Goal: Task Accomplishment & Management: Manage account settings

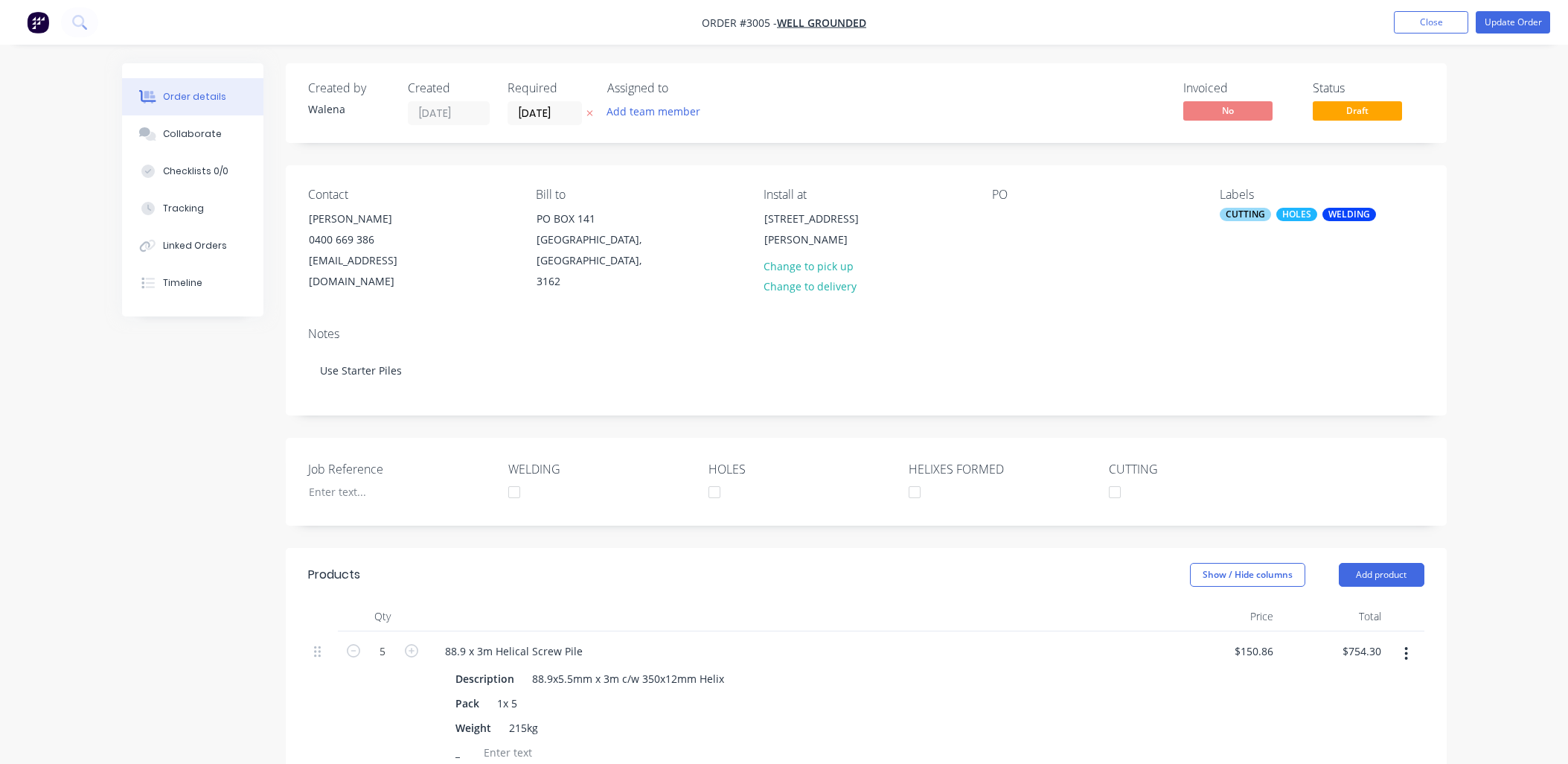
scroll to position [220, 0]
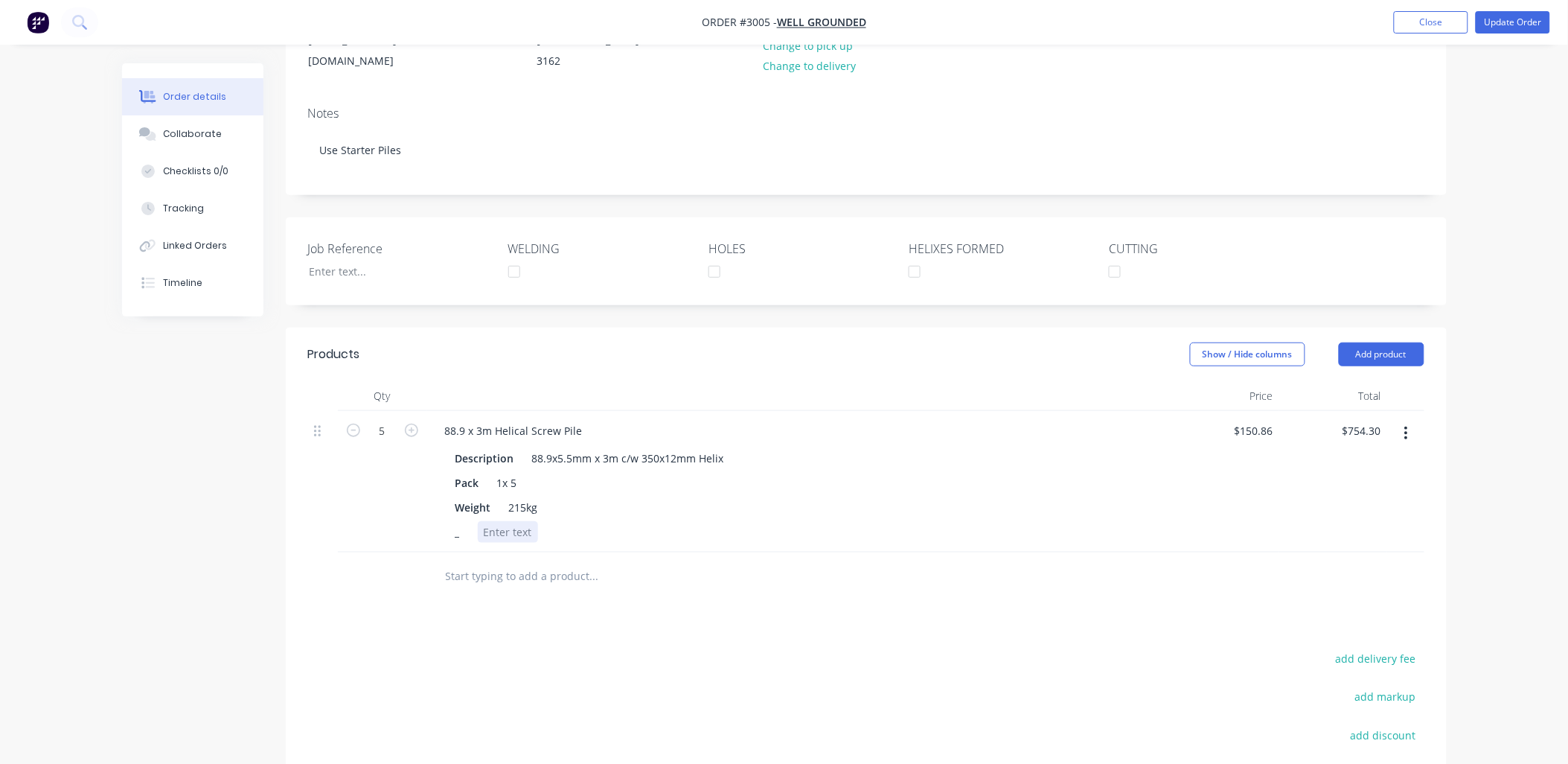
click at [493, 530] on div at bounding box center [508, 532] width 61 height 22
click at [508, 529] on div "USE STARTER PILES" at bounding box center [531, 532] width 107 height 22
click at [958, 685] on div "add delivery fee add markup add discount Labour $0.00 Sub total $754.30 Tax $75…" at bounding box center [866, 775] width 1116 height 255
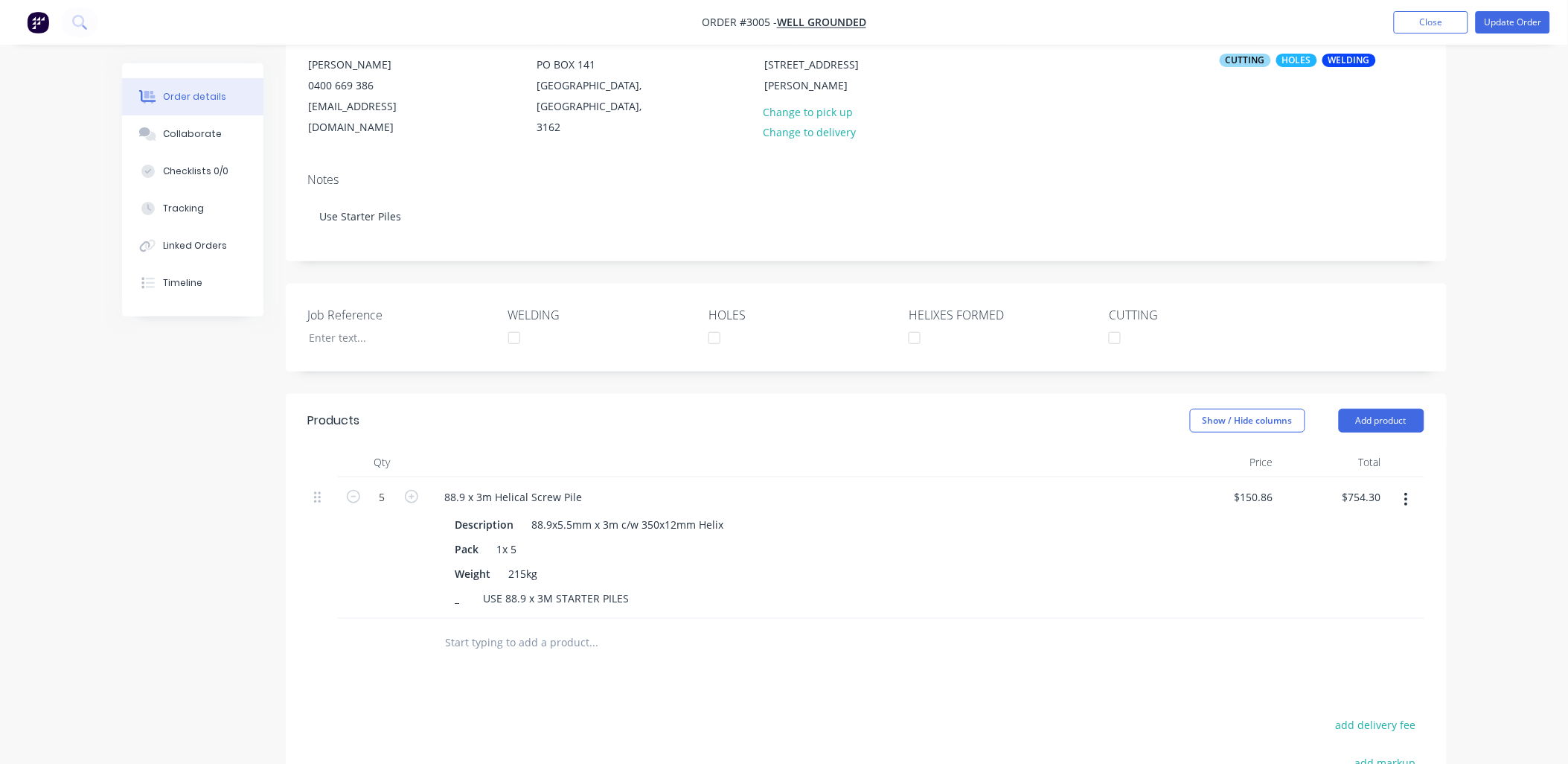
scroll to position [0, 0]
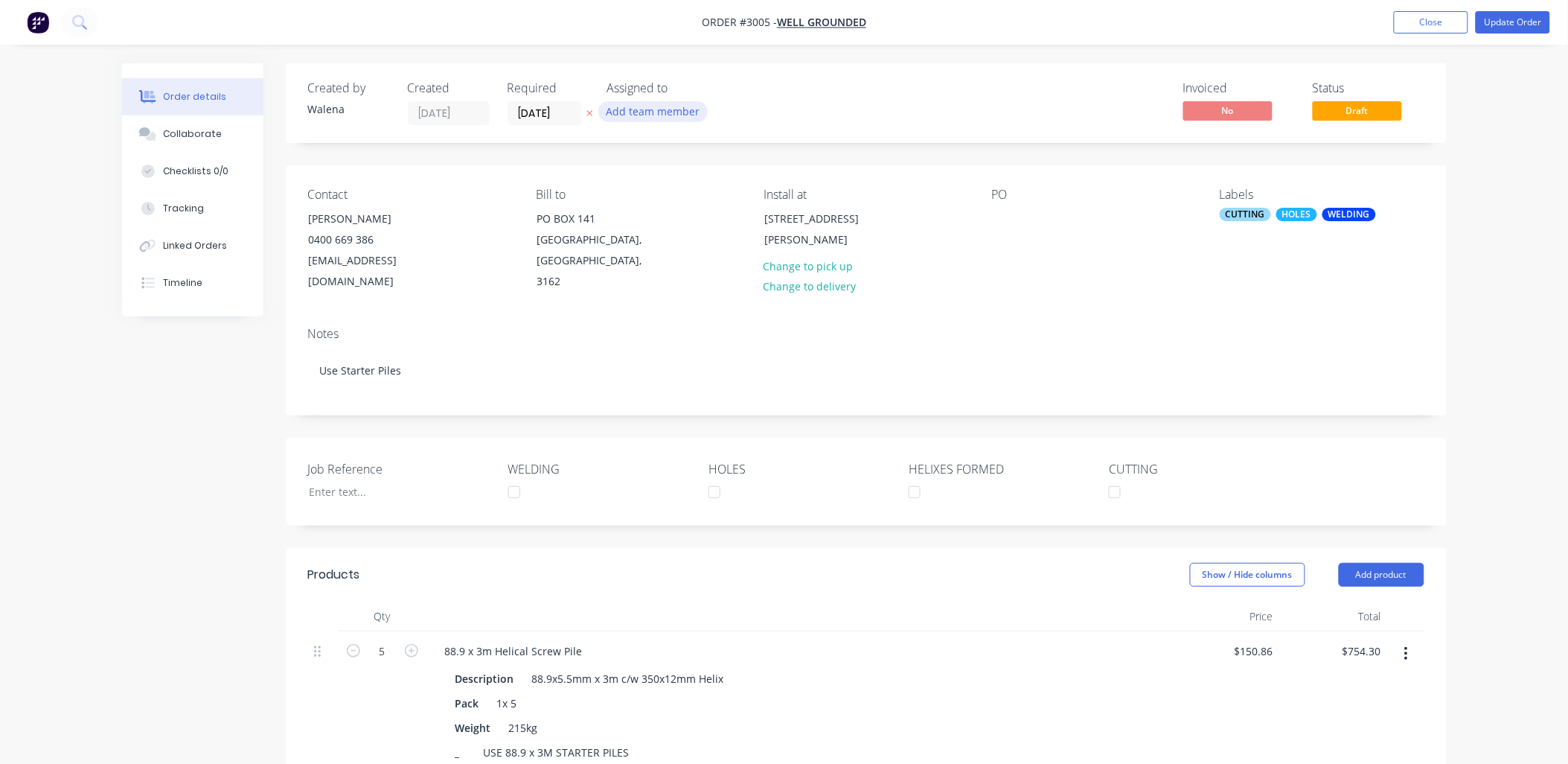
click at [677, 106] on button "Add team member" at bounding box center [653, 111] width 109 height 20
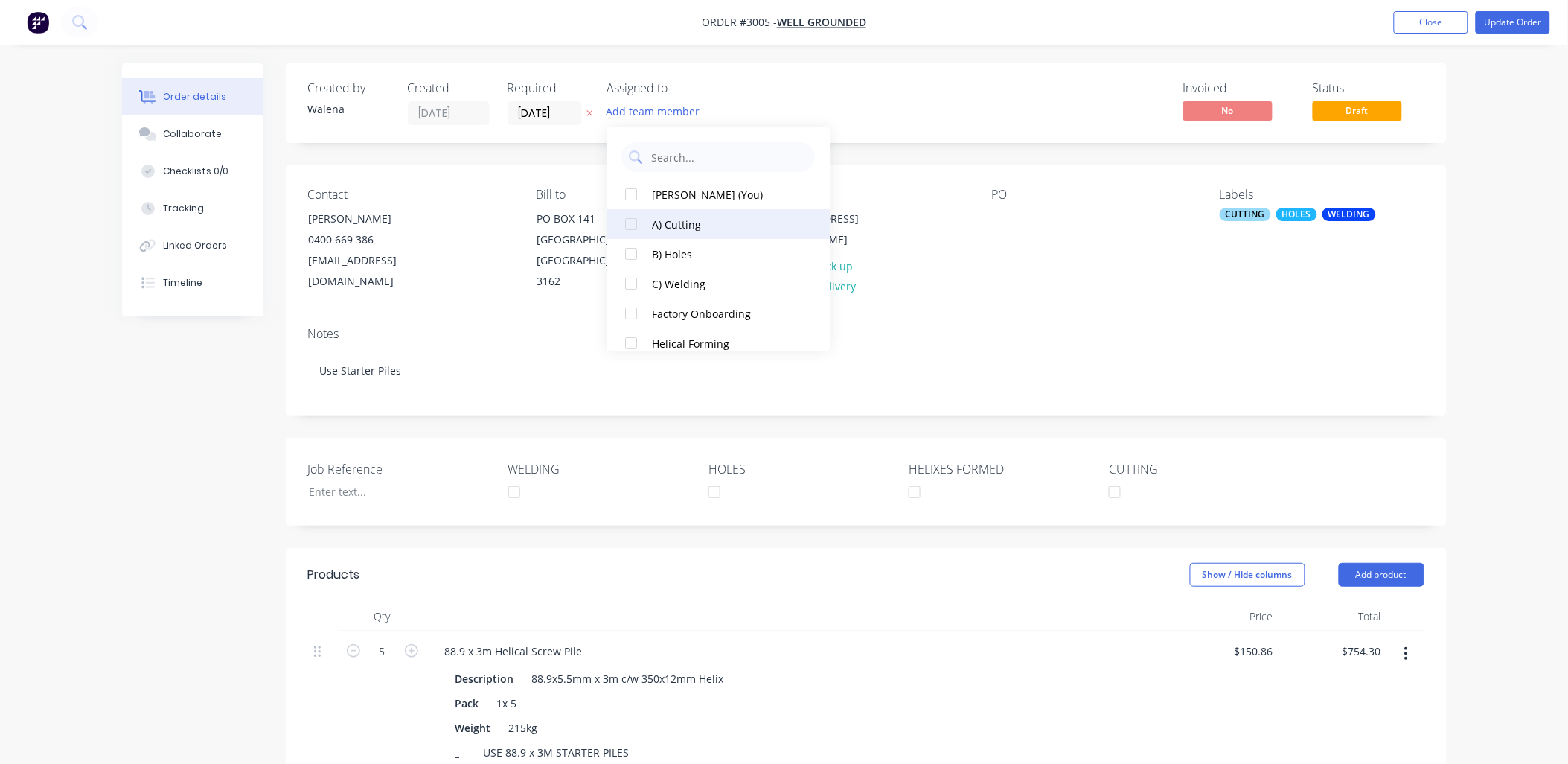
click at [633, 226] on div at bounding box center [631, 224] width 30 height 30
click at [633, 258] on div at bounding box center [631, 253] width 30 height 30
click at [630, 224] on div at bounding box center [631, 224] width 30 height 30
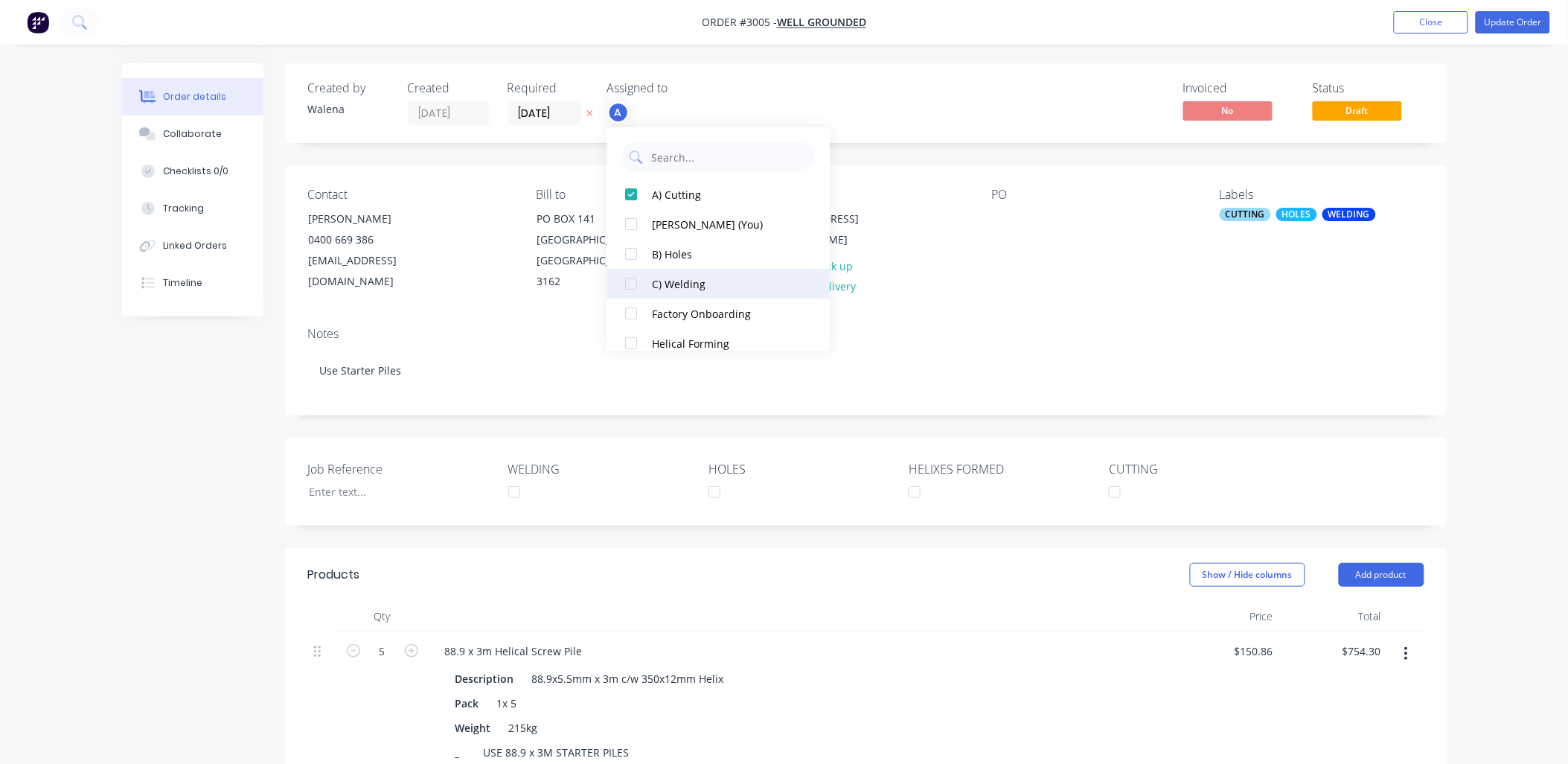
click at [628, 285] on div at bounding box center [631, 283] width 30 height 30
click at [1523, 390] on div "Order details Collaborate Checklists 0/0 Tracking Linked Orders Timeline Order …" at bounding box center [784, 584] width 1568 height 1168
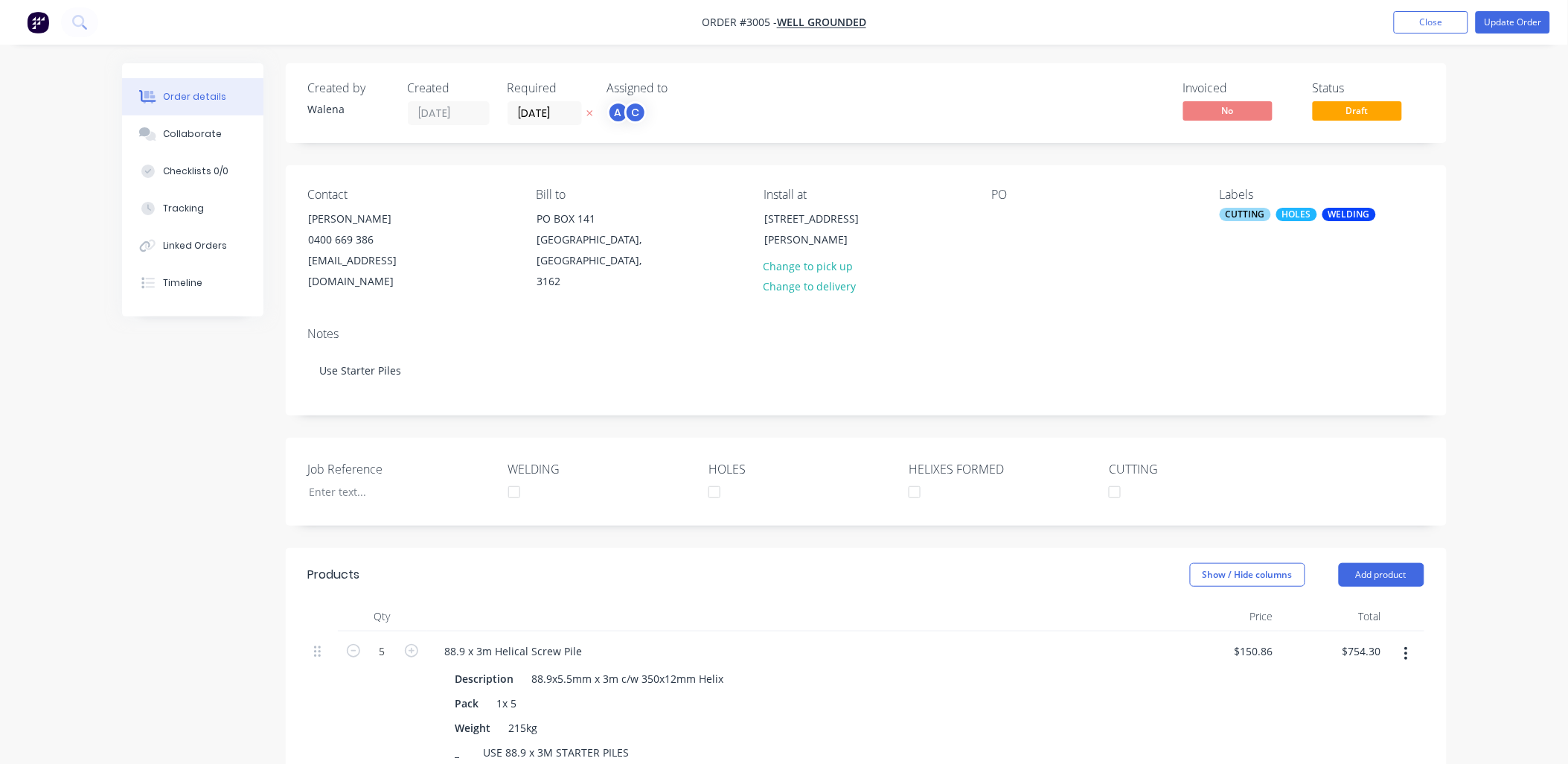
click at [1246, 199] on div "Labels" at bounding box center [1322, 195] width 204 height 14
click at [1305, 217] on div "HOLES" at bounding box center [1297, 214] width 41 height 14
click at [1246, 376] on div at bounding box center [1247, 374] width 30 height 30
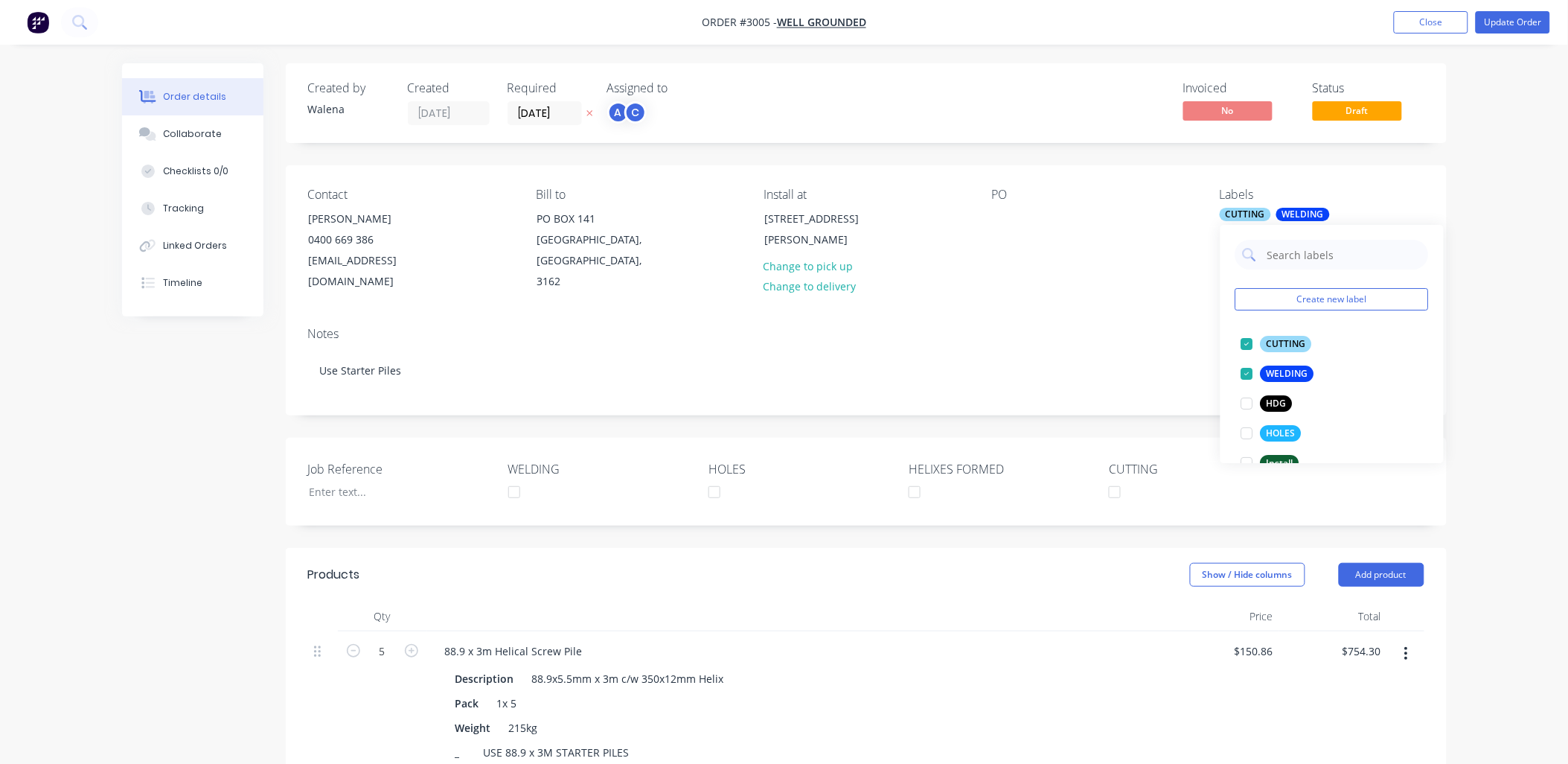
click at [1126, 285] on div "Contact [PERSON_NAME] [PHONE_NUMBER] [EMAIL_ADDRESS][DOMAIN_NAME] Bill to [STRE…" at bounding box center [866, 239] width 1161 height 149
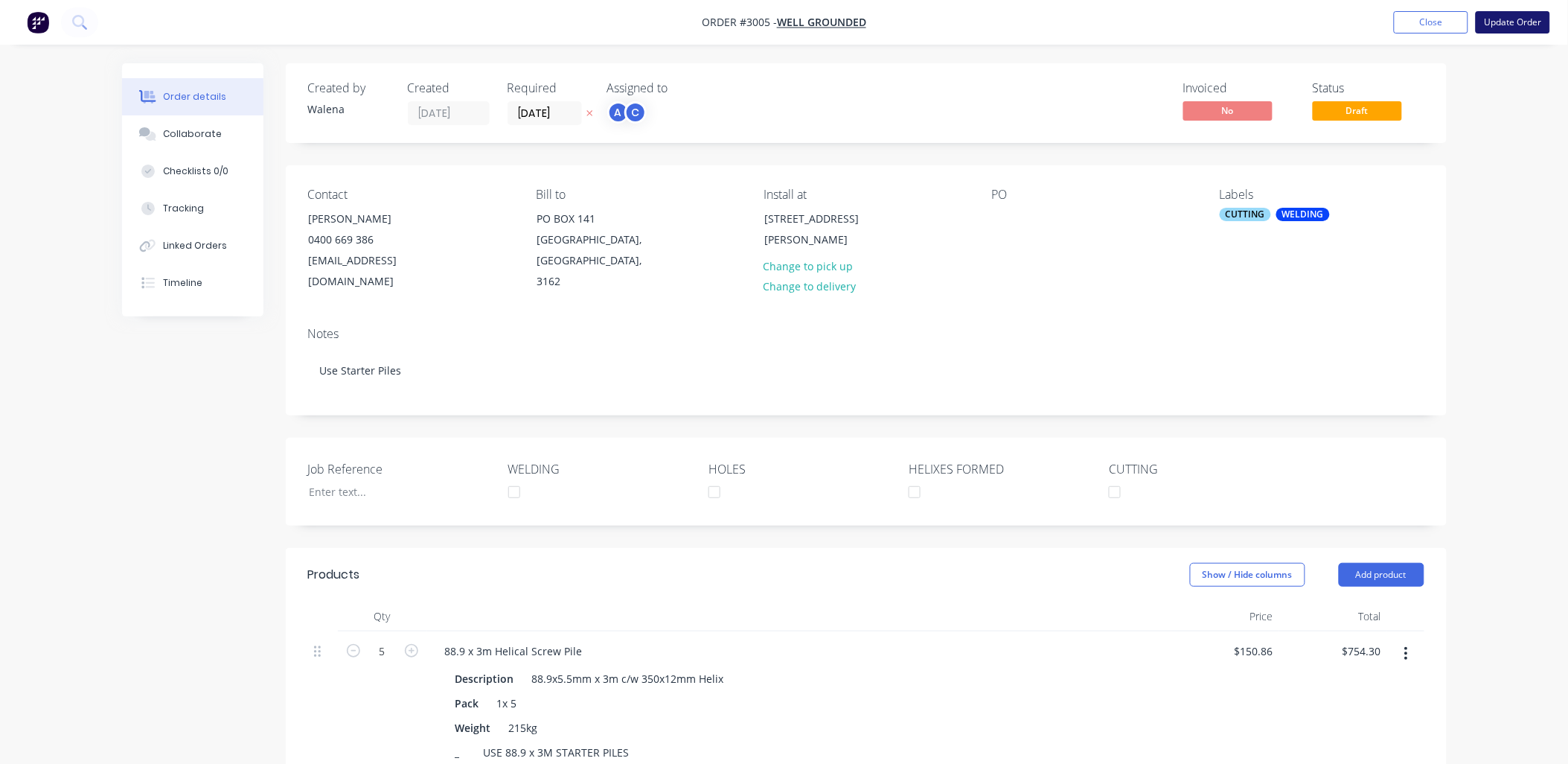
click at [1520, 28] on button "Update Order" at bounding box center [1513, 22] width 74 height 22
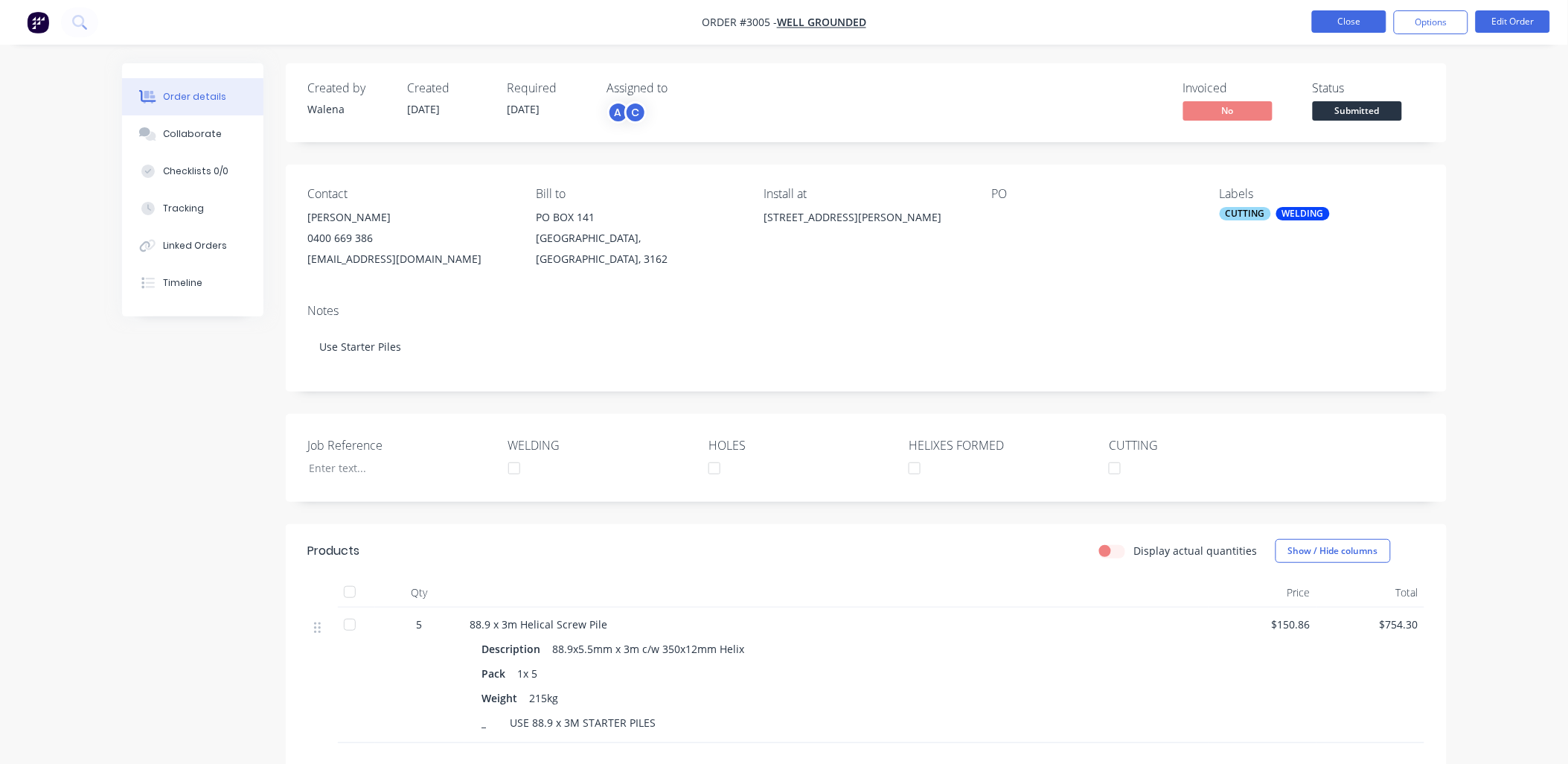
click at [1350, 23] on button "Close" at bounding box center [1349, 22] width 74 height 22
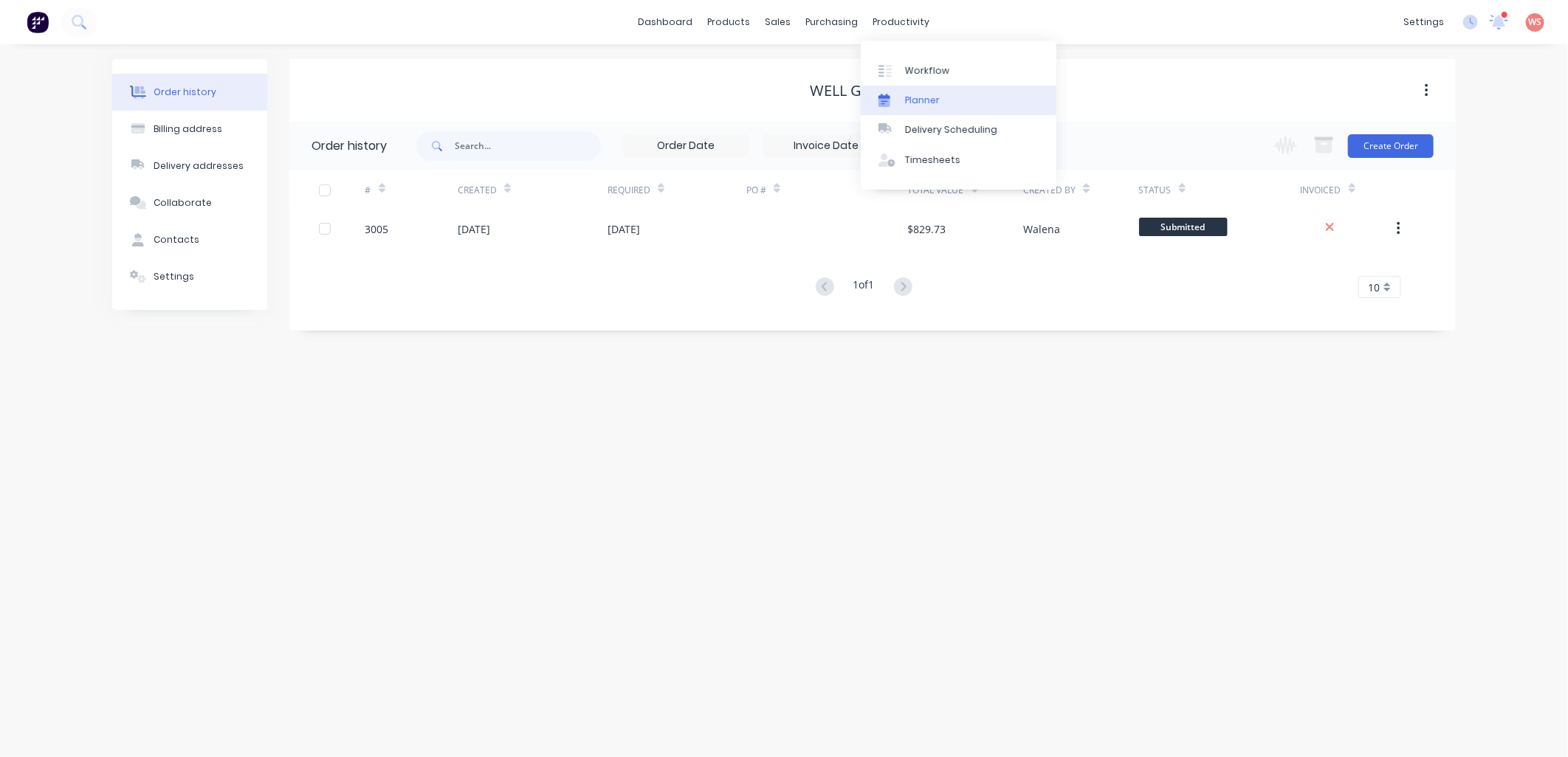
click at [920, 108] on link "Planner" at bounding box center [959, 100] width 196 height 29
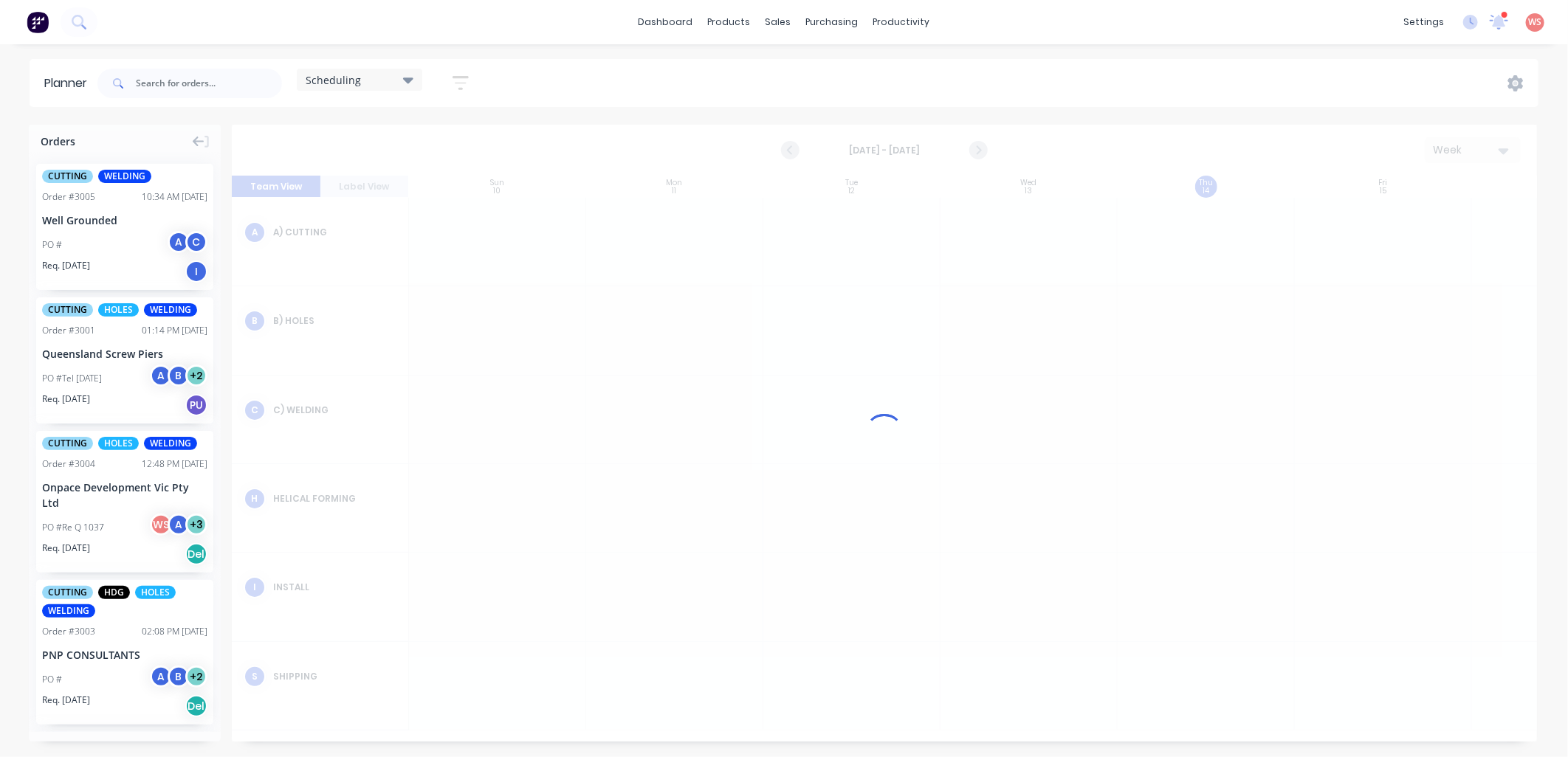
scroll to position [0, 1]
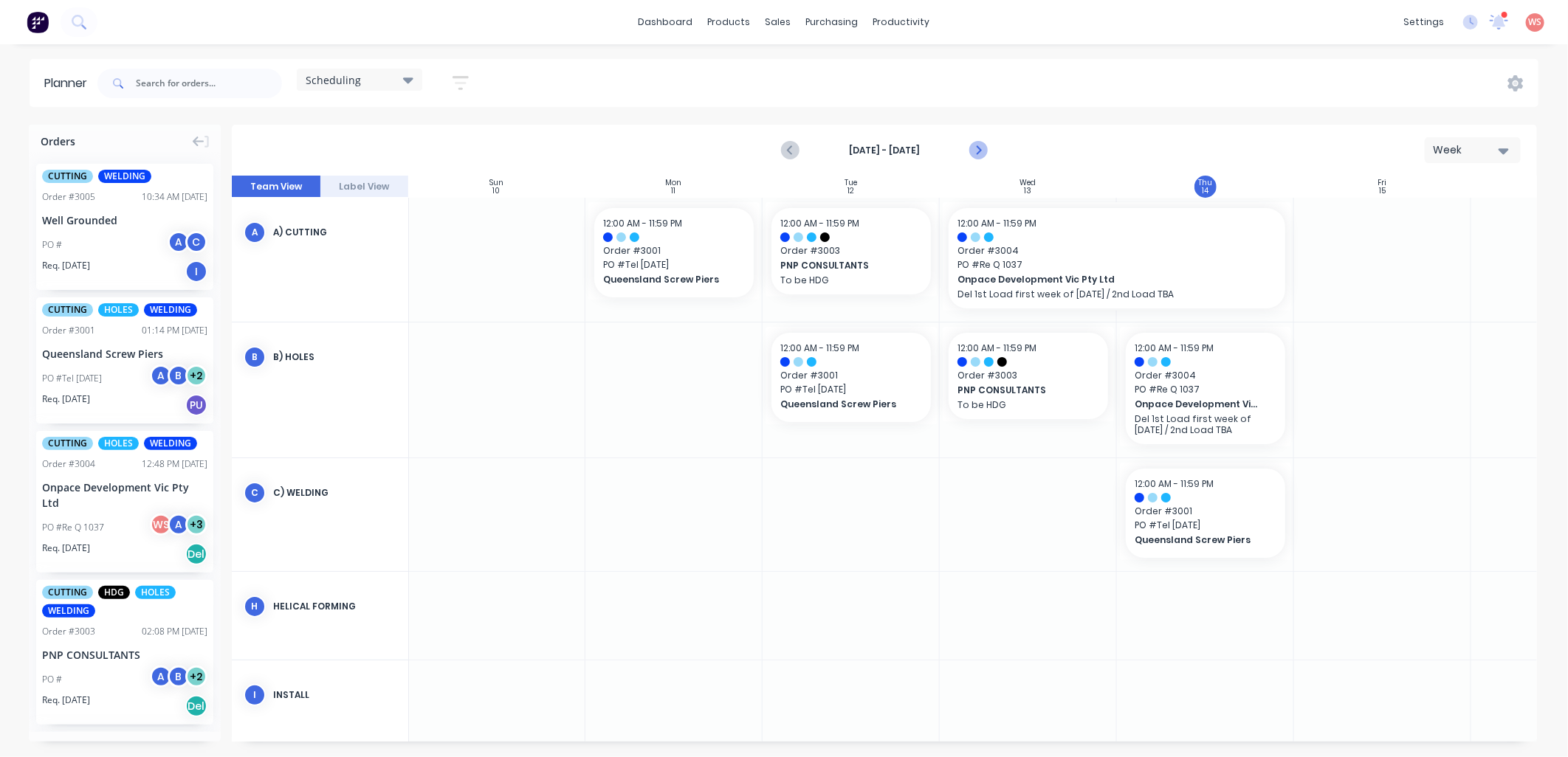
click at [974, 151] on icon "Next page" at bounding box center [978, 150] width 17 height 17
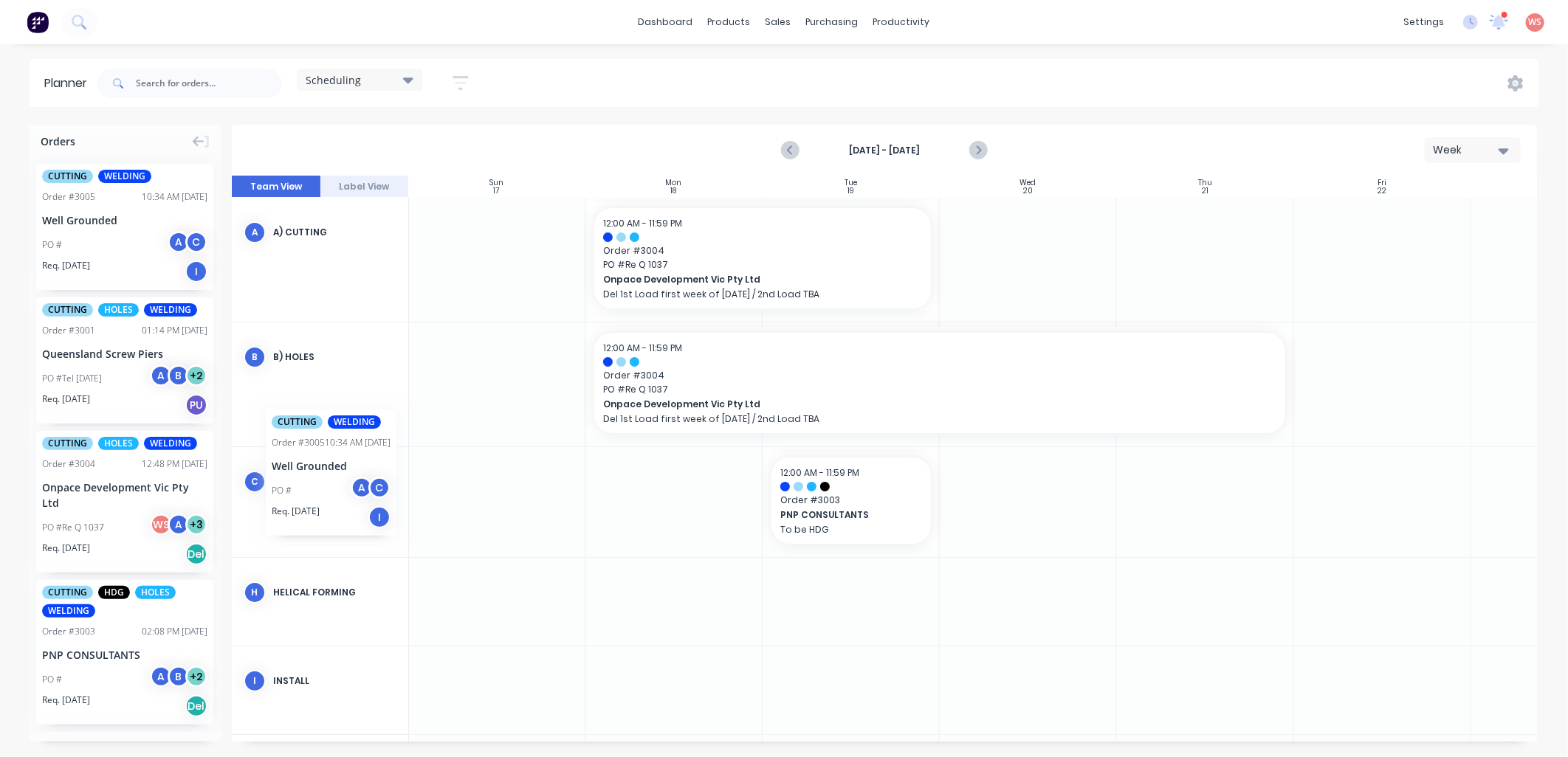
scroll to position [0, 0]
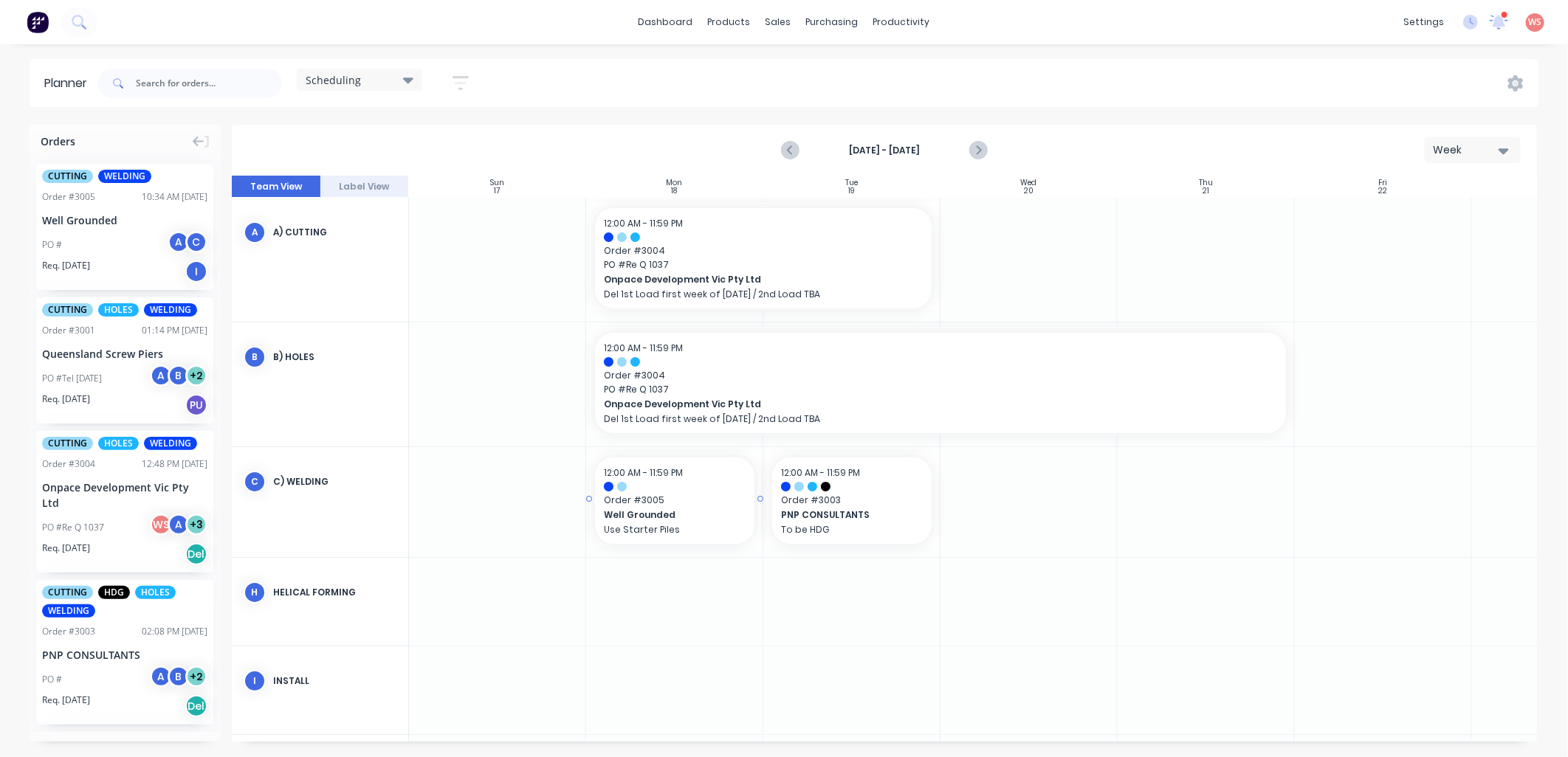
drag, startPoint x: 67, startPoint y: 195, endPoint x: 754, endPoint y: 513, distance: 757.0
click at [77, 205] on div "CUTTING WELDING Order # 3005 10:34 AM [DATE] Well Grounded PO # A C Req. [DATE]…" at bounding box center [125, 226] width 177 height 126
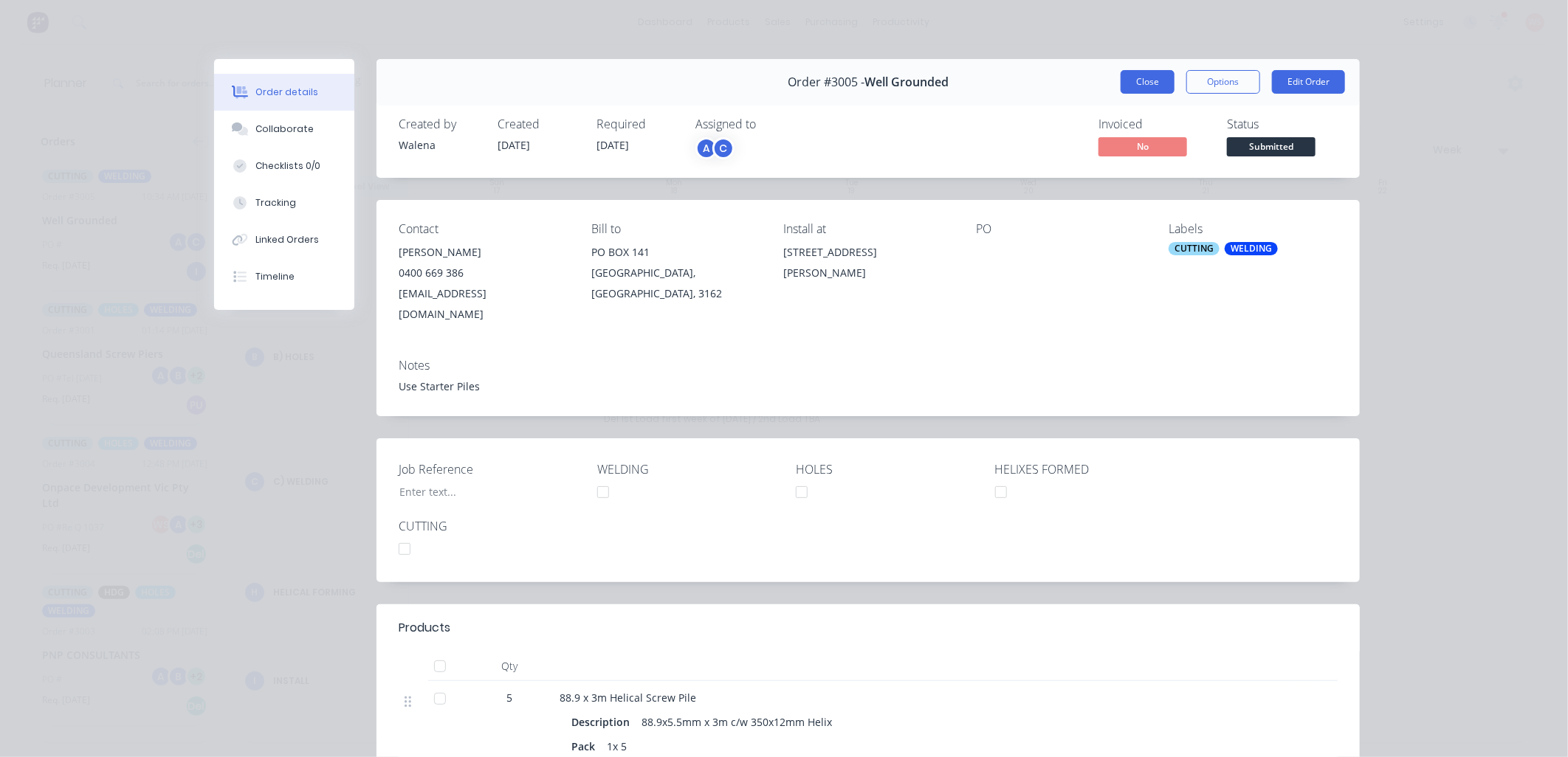
click at [1145, 70] on button "Close" at bounding box center [1148, 82] width 54 height 24
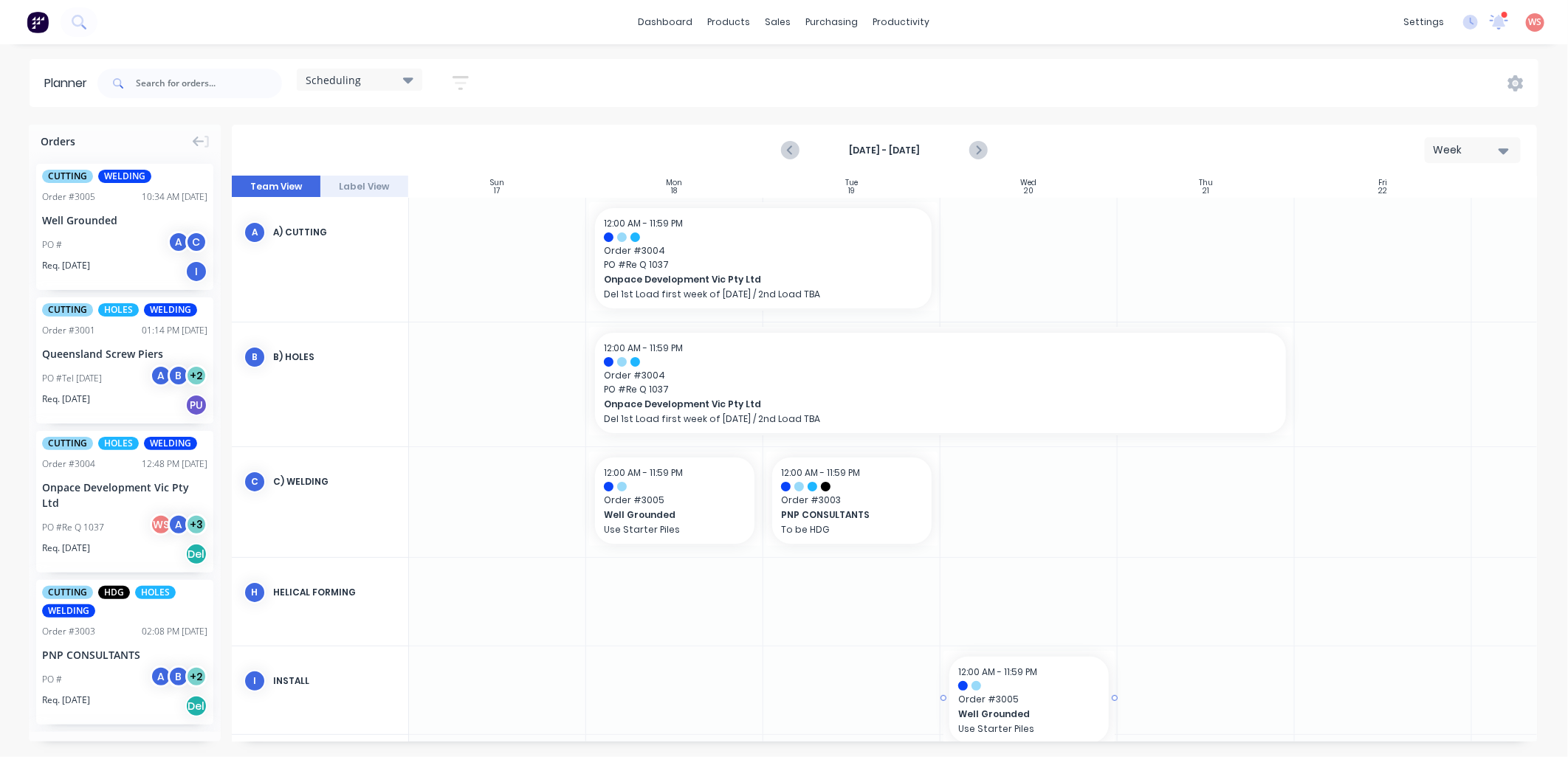
drag, startPoint x: 70, startPoint y: 204, endPoint x: 1043, endPoint y: 660, distance: 1074.6
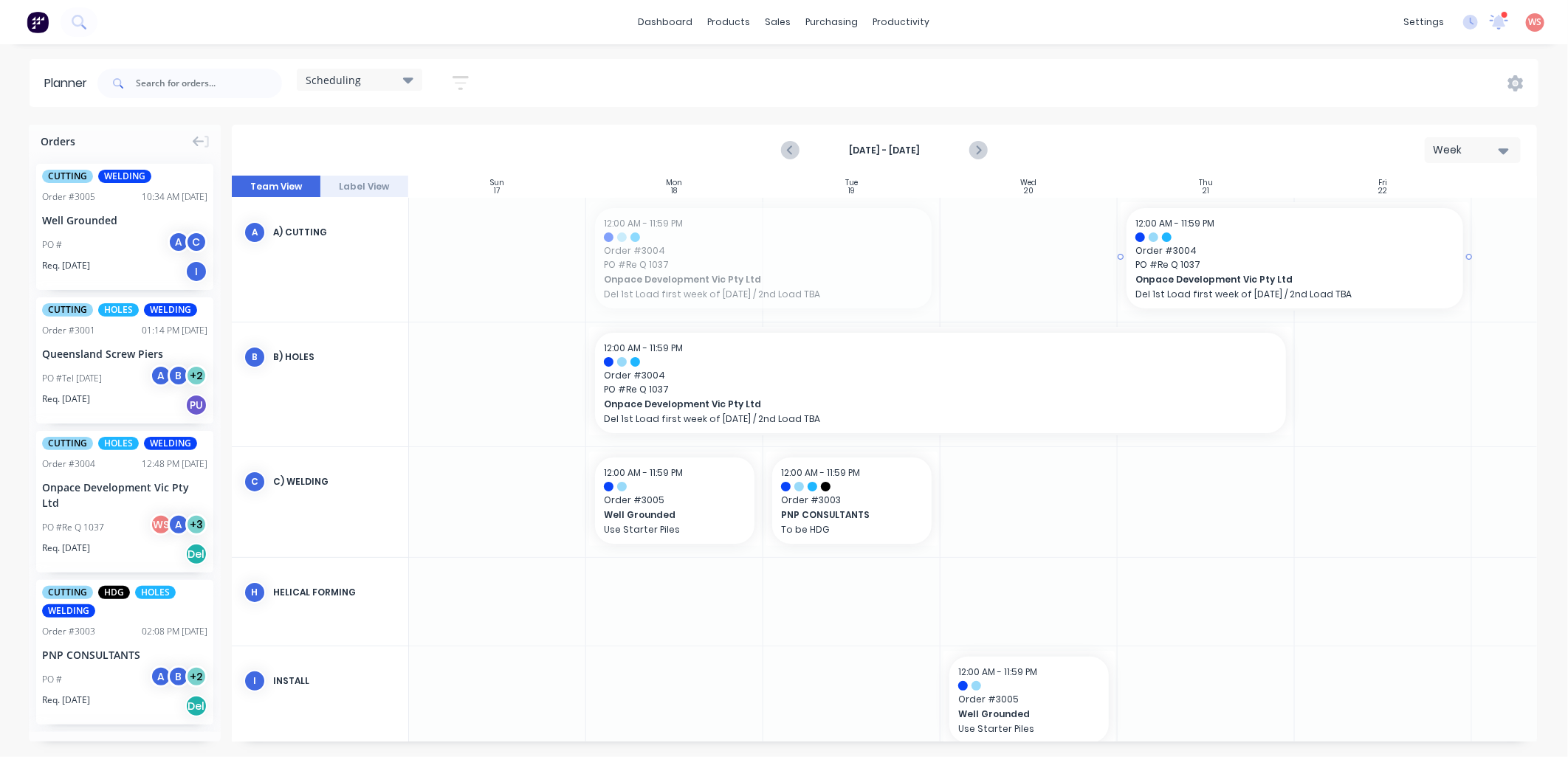
drag, startPoint x: 669, startPoint y: 274, endPoint x: 1197, endPoint y: 239, distance: 529.2
drag, startPoint x: 1466, startPoint y: 254, endPoint x: 1298, endPoint y: 266, distance: 168.4
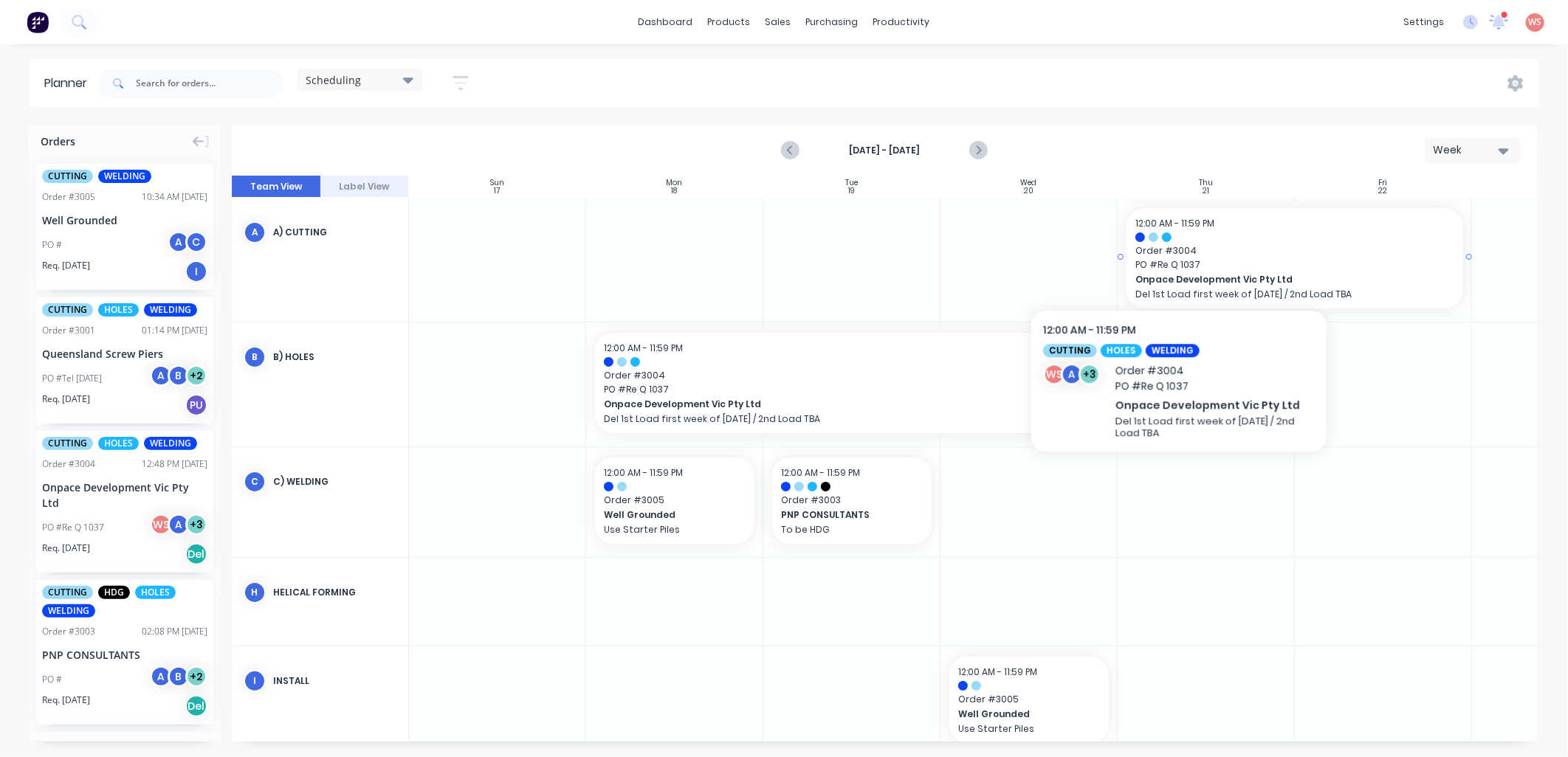
click at [1179, 257] on div "12:00 AM - 11:59 PM Order # 3004 PO # Re Q 1037 Onpace Development Vic Pty Ltd …" at bounding box center [1294, 258] width 336 height 100
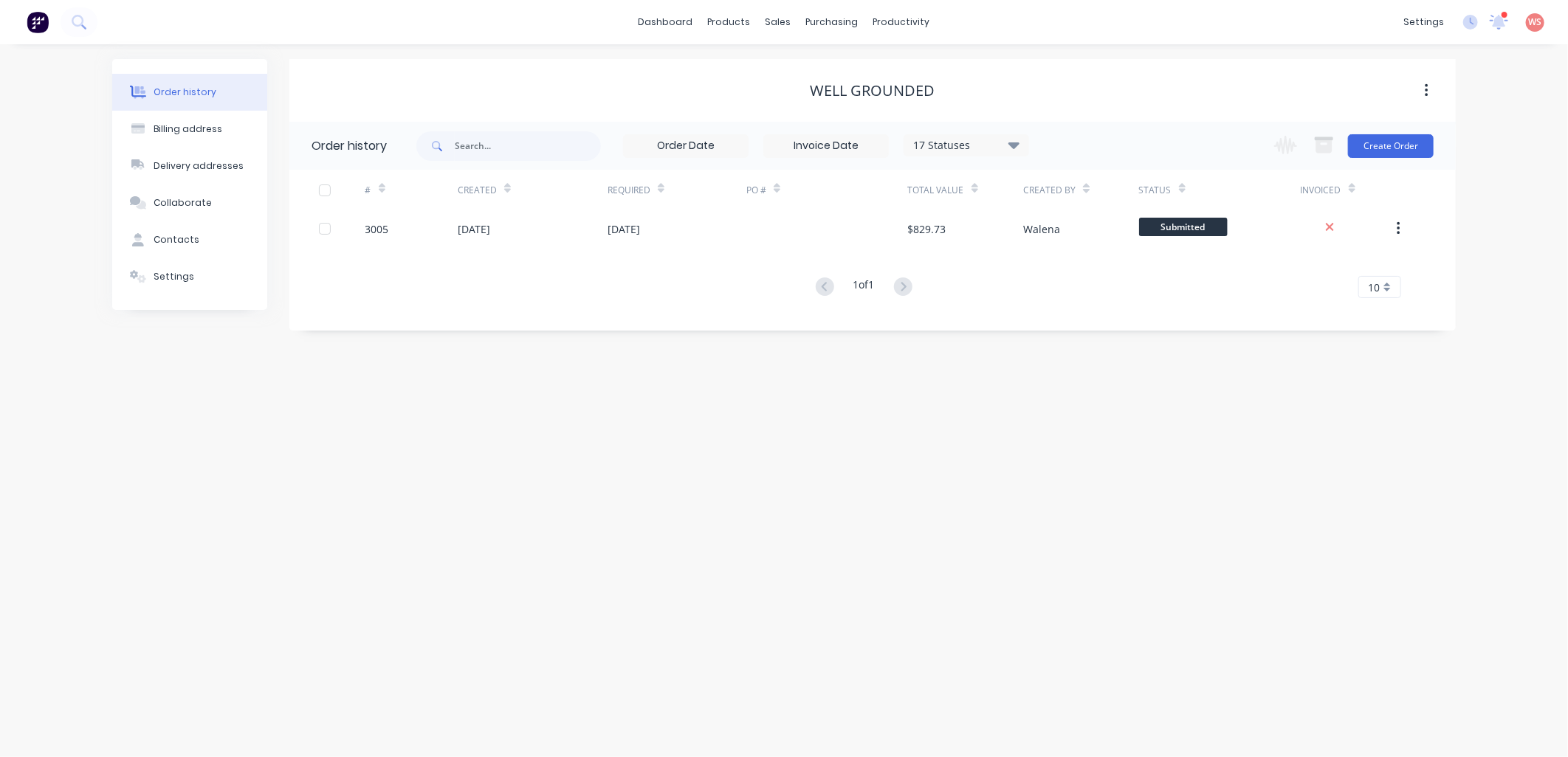
click at [828, 555] on div "Order history Billing address Delivery addresses Collaborate Contacts Settings …" at bounding box center [784, 400] width 1568 height 713
click at [923, 71] on div "Workflow" at bounding box center [928, 70] width 44 height 13
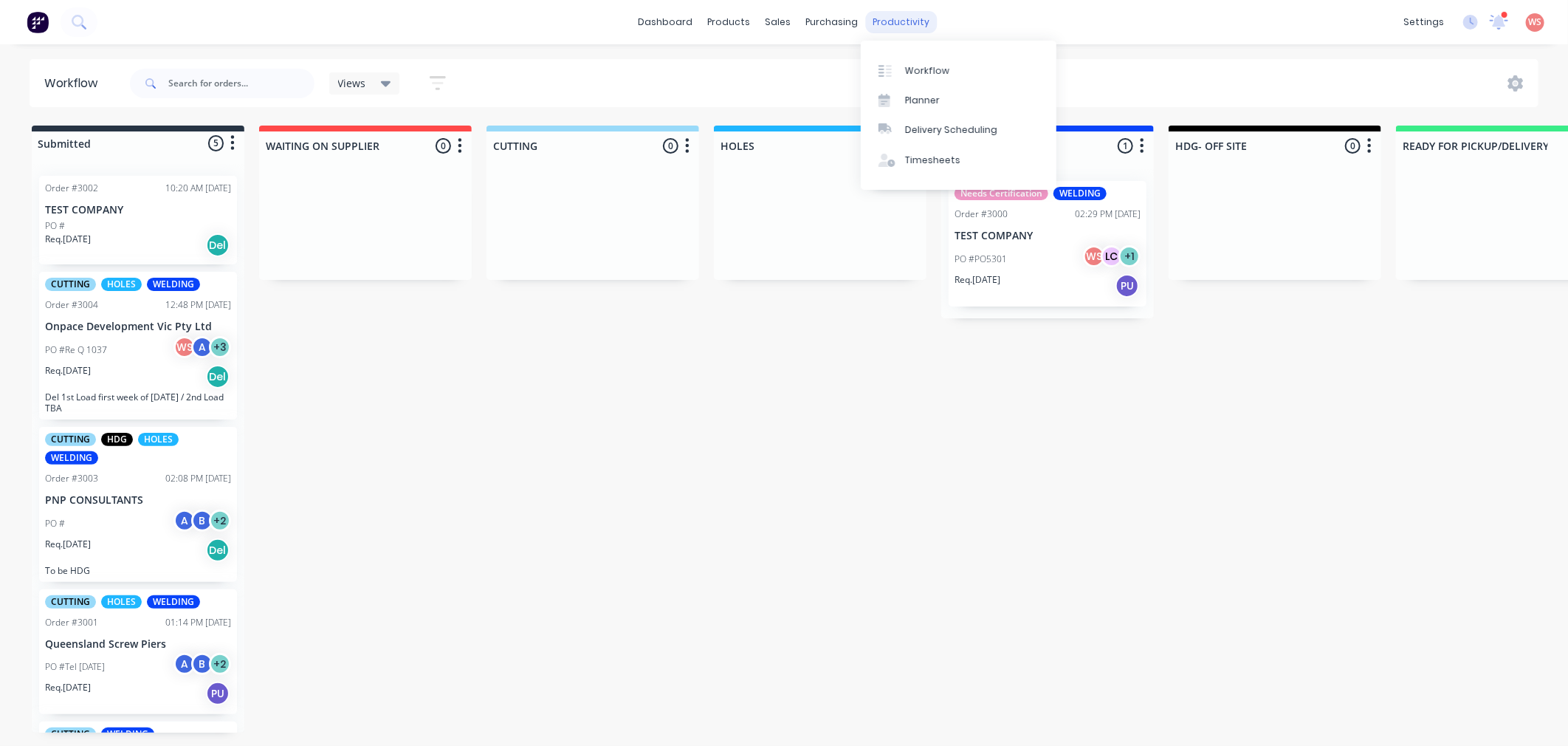
click at [891, 25] on div "productivity" at bounding box center [902, 22] width 71 height 22
click at [921, 96] on div "Planner" at bounding box center [923, 100] width 35 height 13
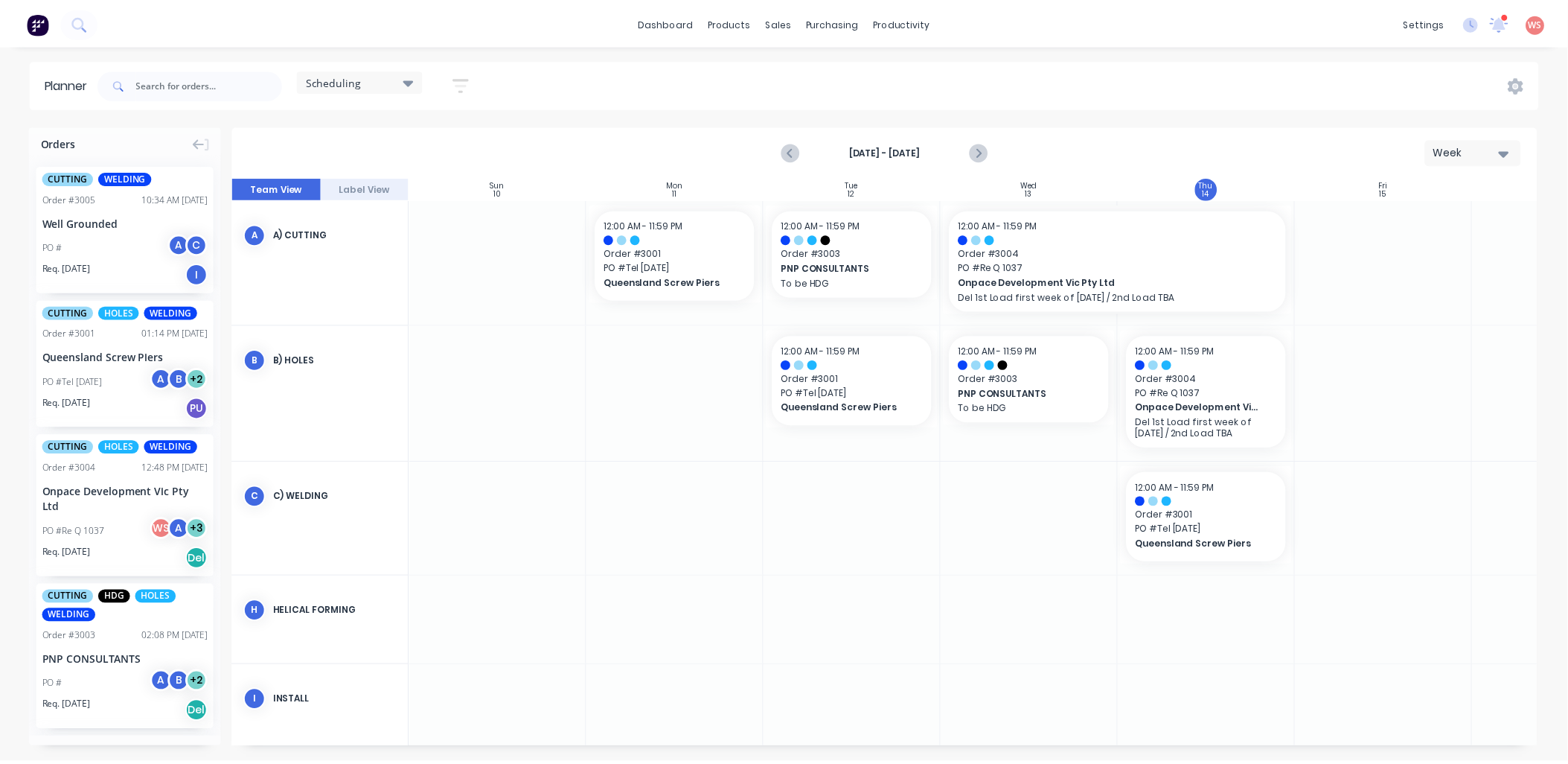
scroll to position [0, 1]
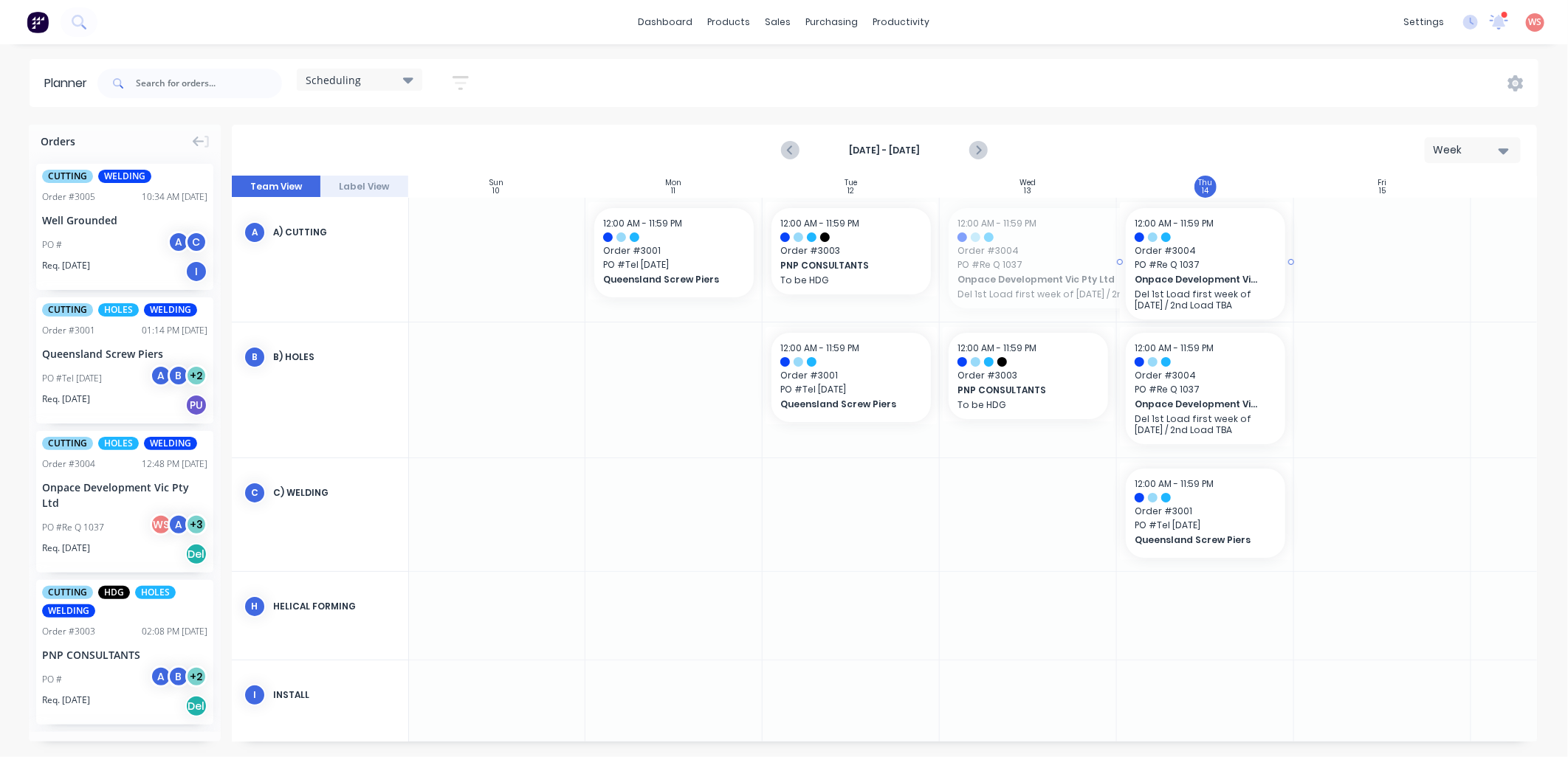
drag, startPoint x: 943, startPoint y: 257, endPoint x: 1186, endPoint y: 249, distance: 243.1
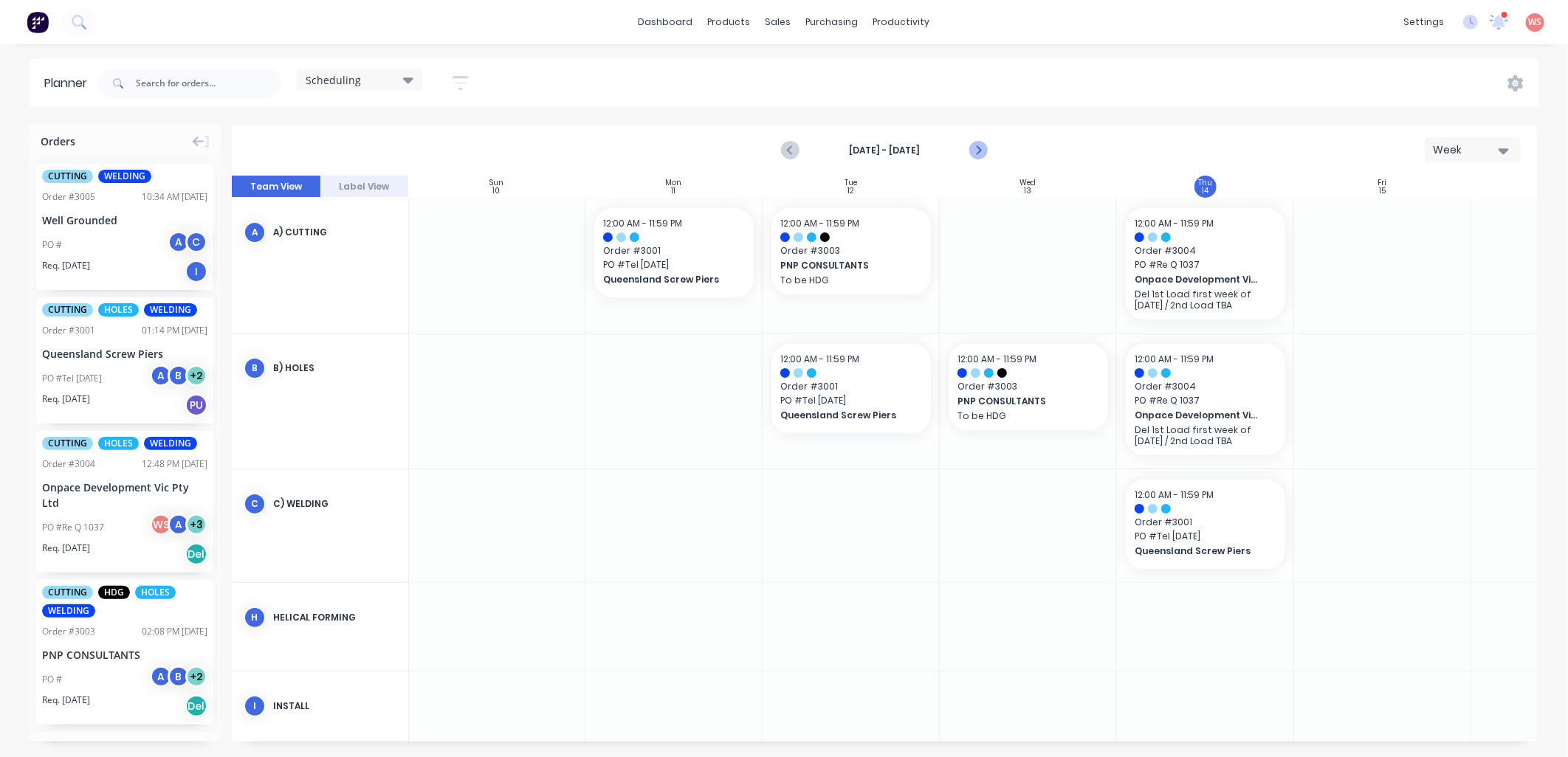
click at [979, 150] on icon "Next page" at bounding box center [978, 150] width 6 height 12
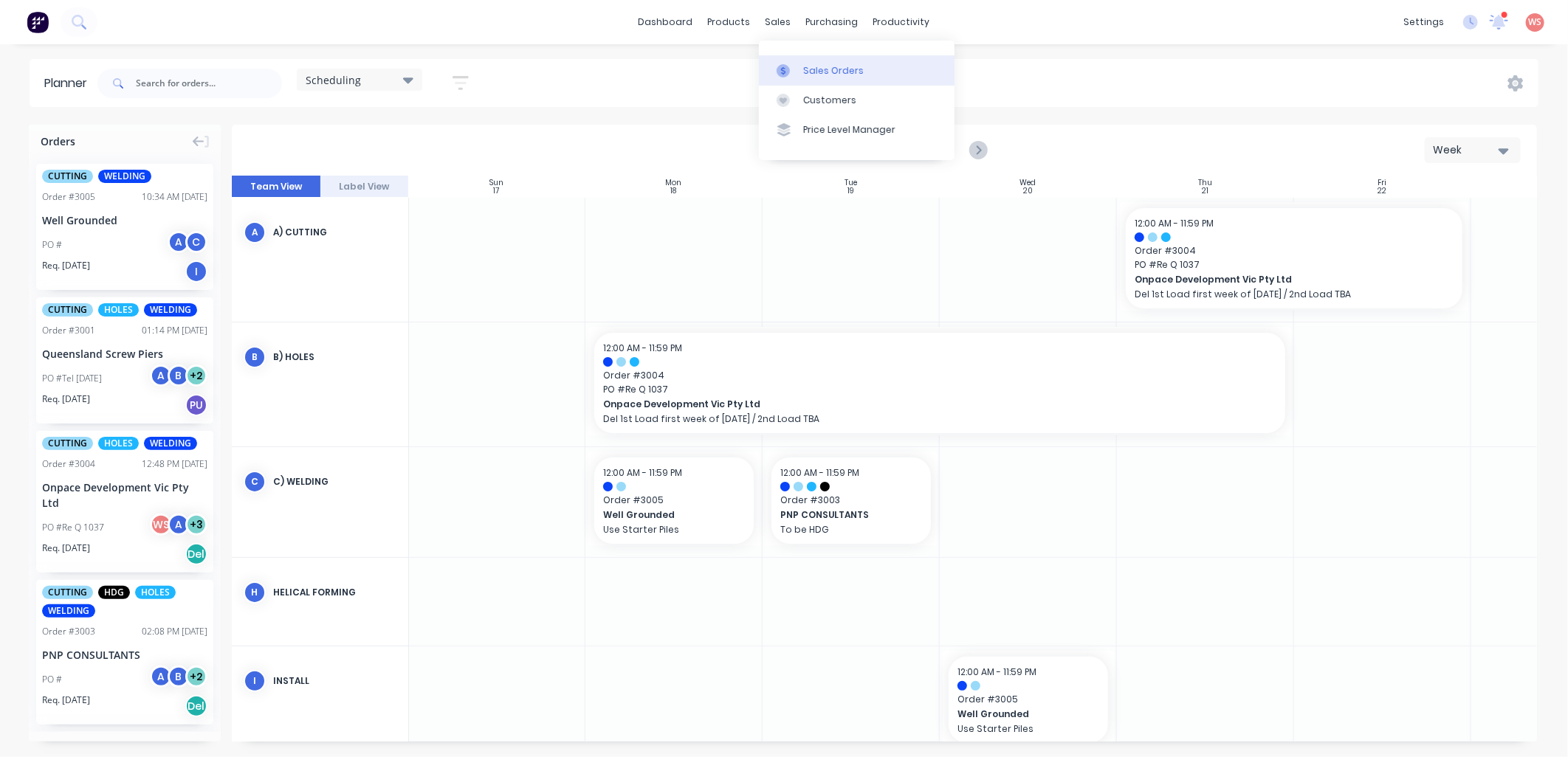
click at [852, 78] on link "Sales Orders" at bounding box center [856, 70] width 196 height 29
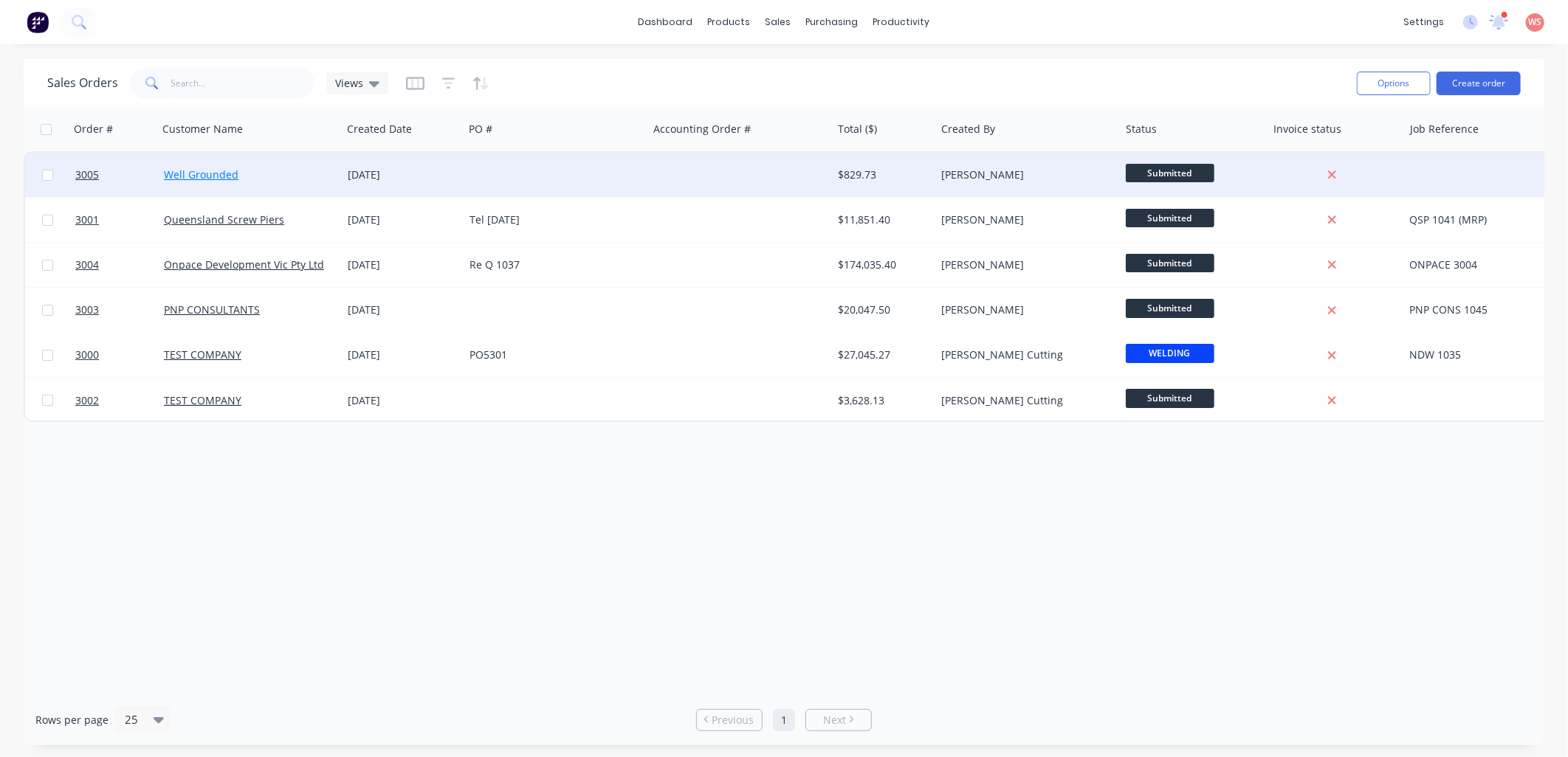
click at [192, 168] on link "Well Grounded" at bounding box center [201, 175] width 74 height 14
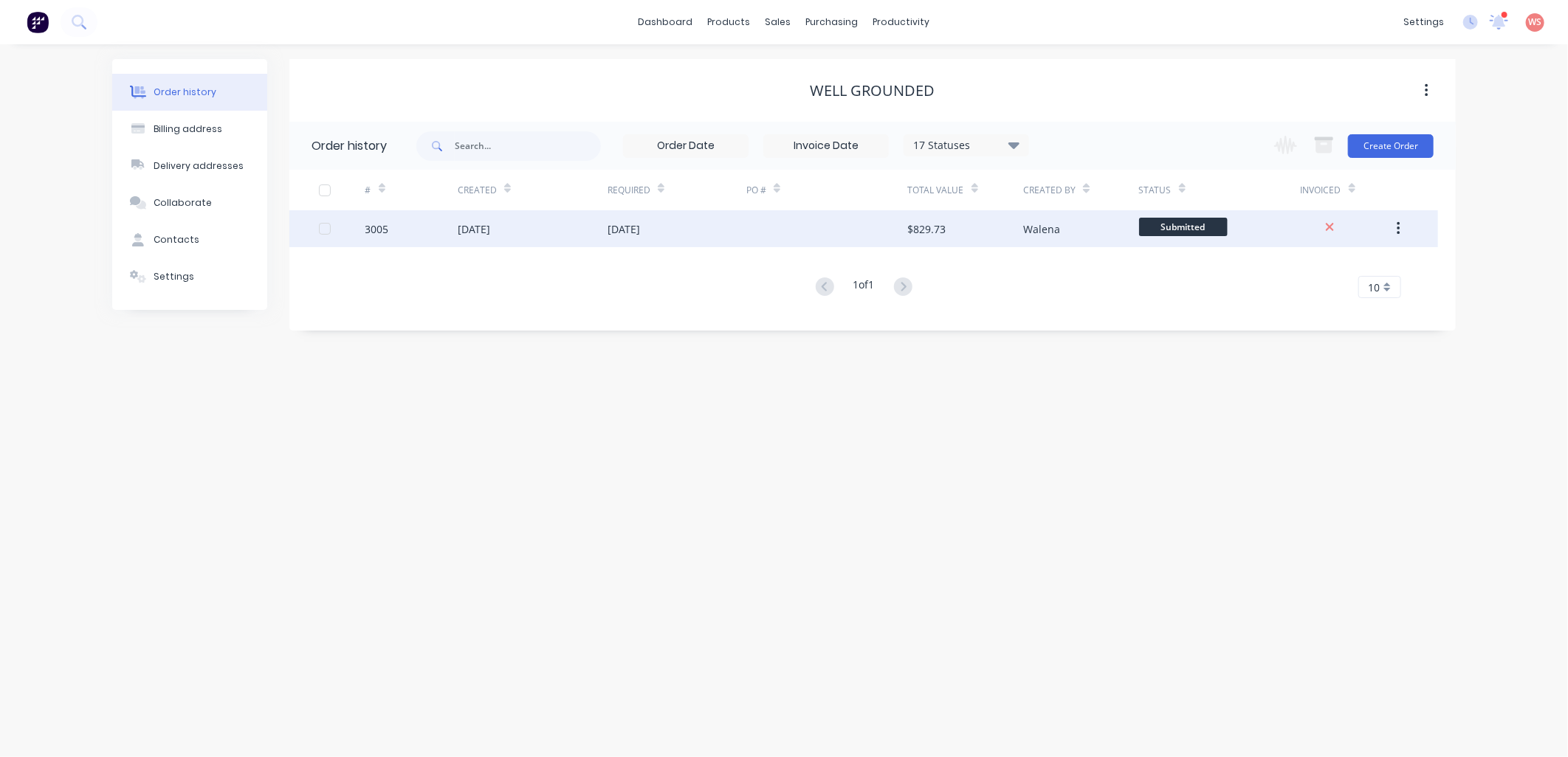
click at [489, 232] on div "[DATE]" at bounding box center [473, 229] width 32 height 16
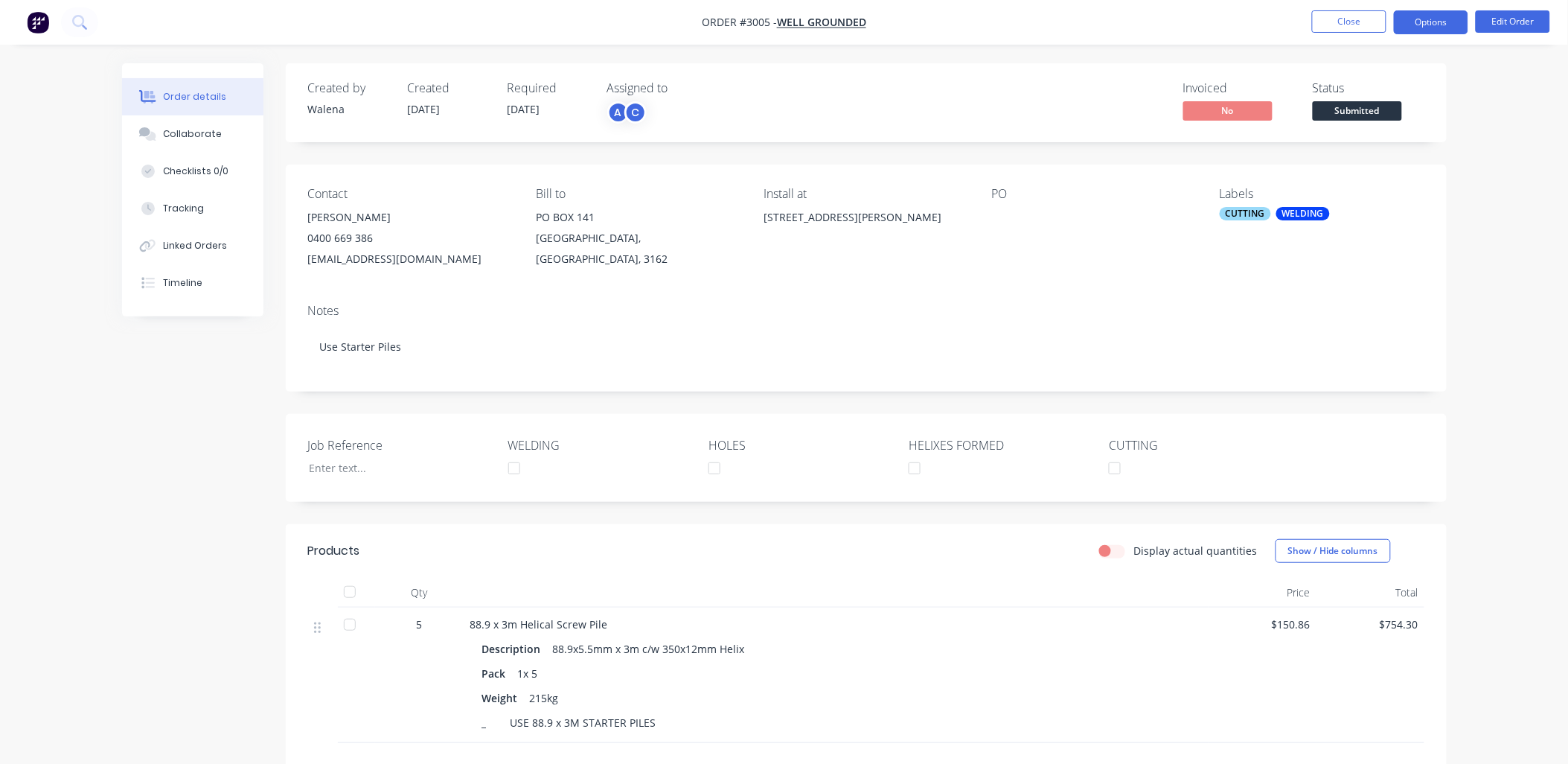
click at [1440, 24] on button "Options" at bounding box center [1431, 22] width 74 height 24
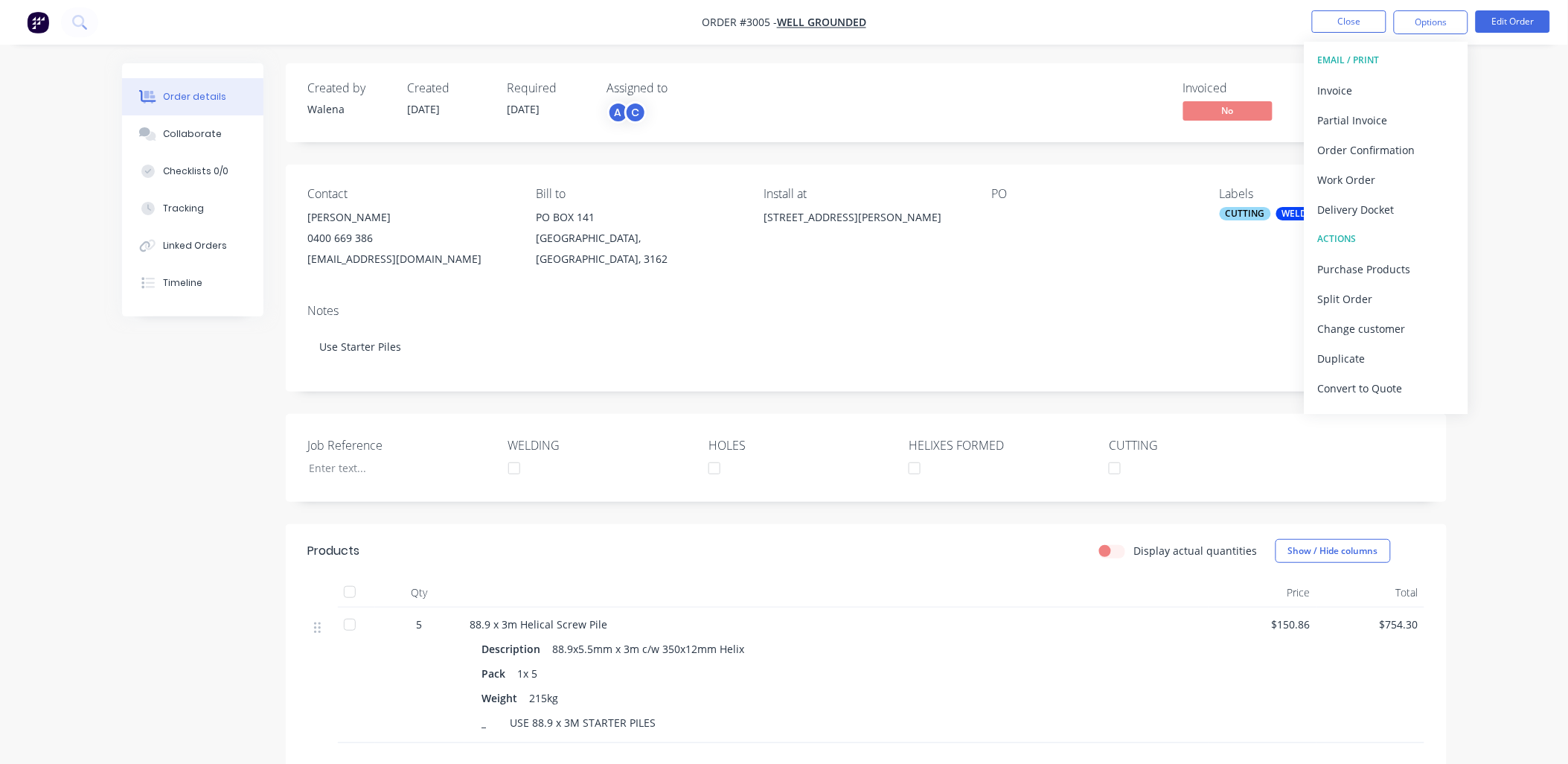
click at [1372, 57] on div "EMAIL / PRINT" at bounding box center [1387, 60] width 137 height 19
click at [1386, 148] on div "Order Confirmation" at bounding box center [1387, 149] width 137 height 22
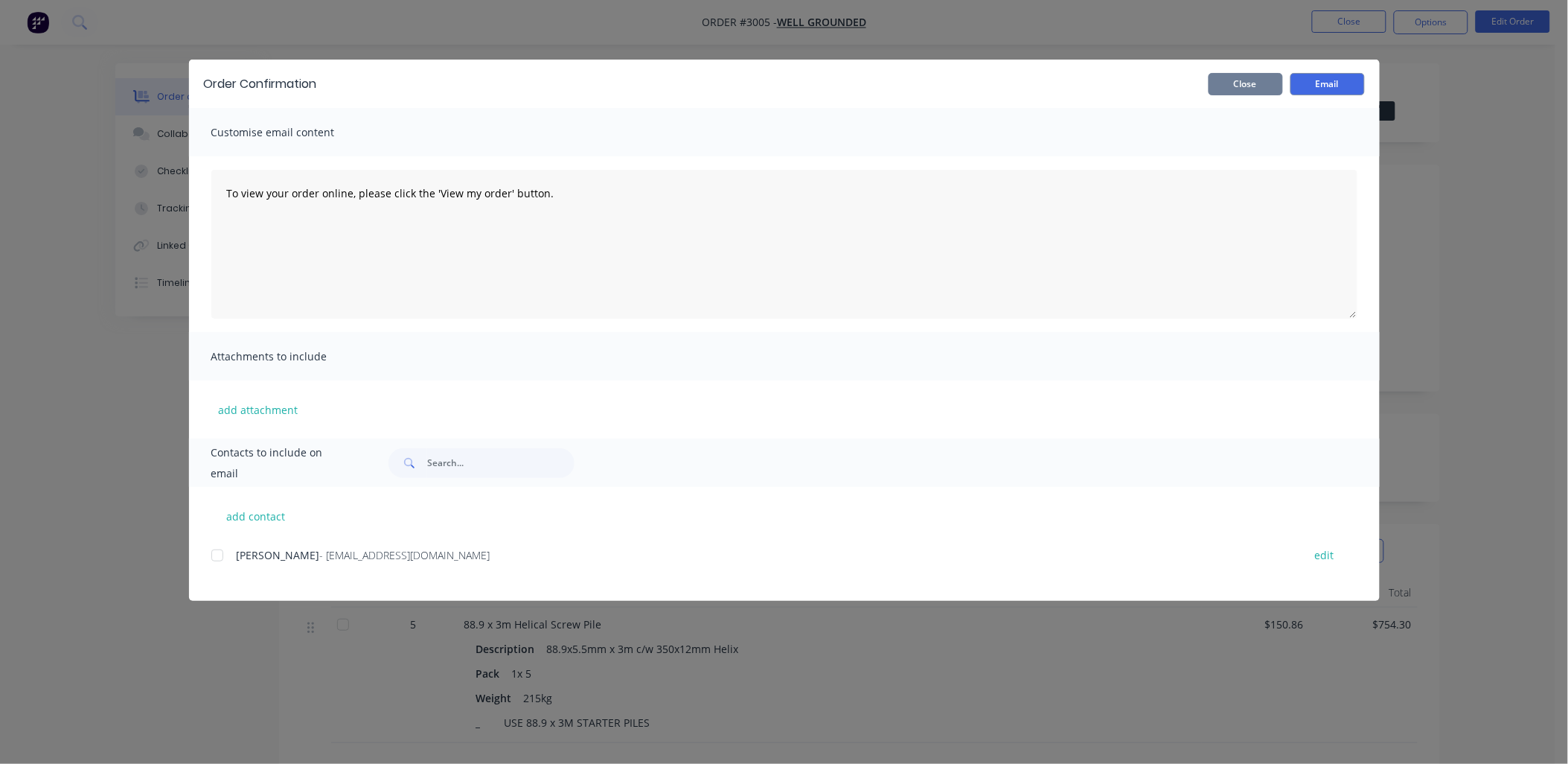
click at [1247, 87] on button "Close" at bounding box center [1246, 84] width 74 height 22
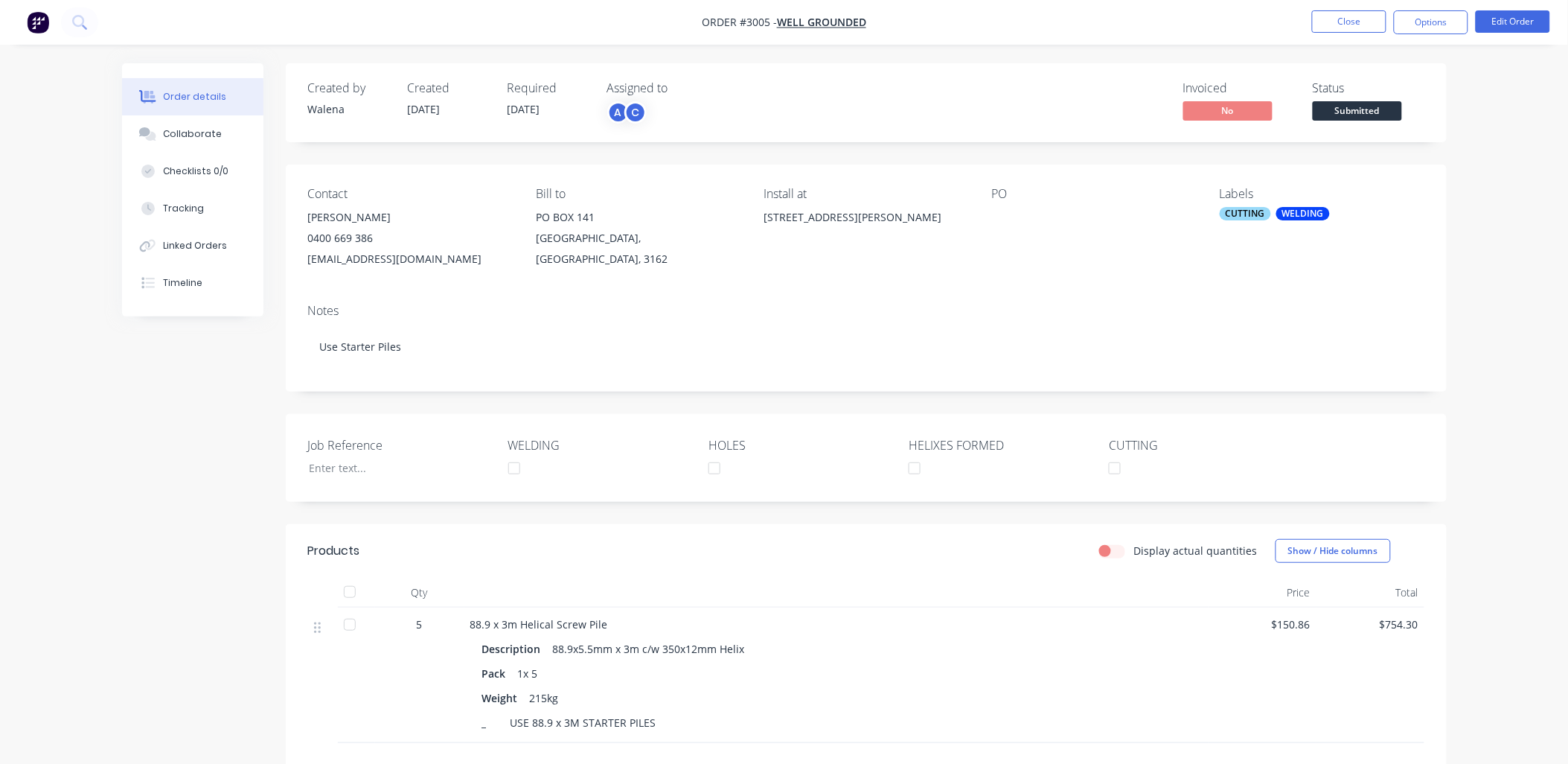
click at [42, 488] on div "Order details Collaborate Checklists 0/0 Tracking Linked Orders Timeline Order …" at bounding box center [784, 488] width 1568 height 976
